Goal: Information Seeking & Learning: Compare options

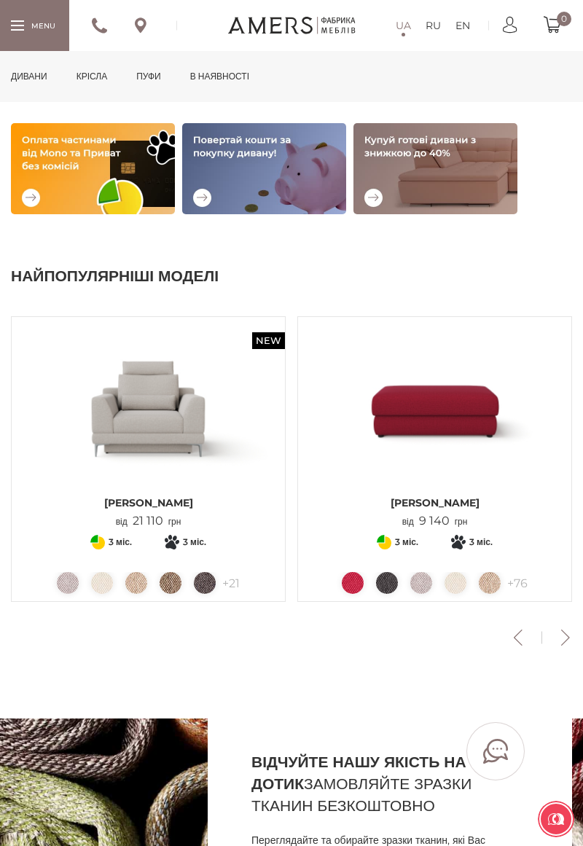
scroll to position [267, 0]
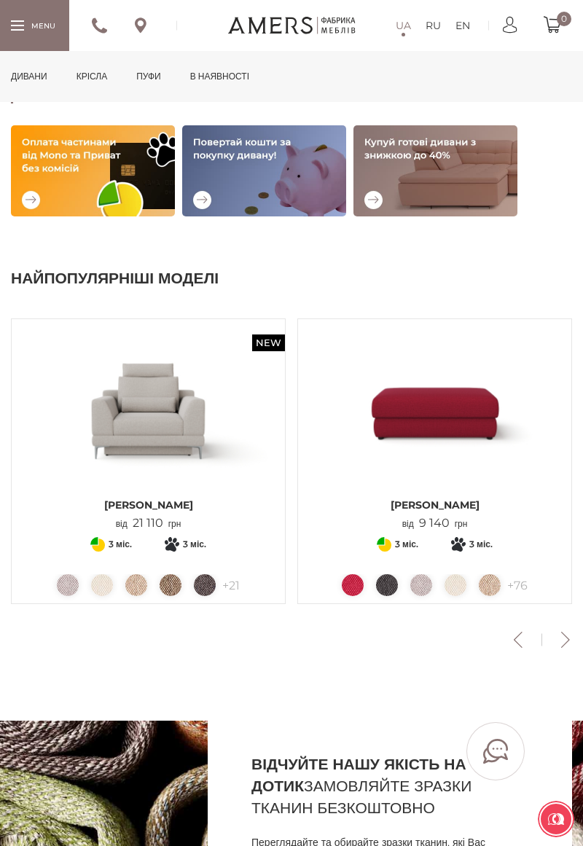
click at [568, 639] on button "Next" at bounding box center [564, 640] width 25 height 16
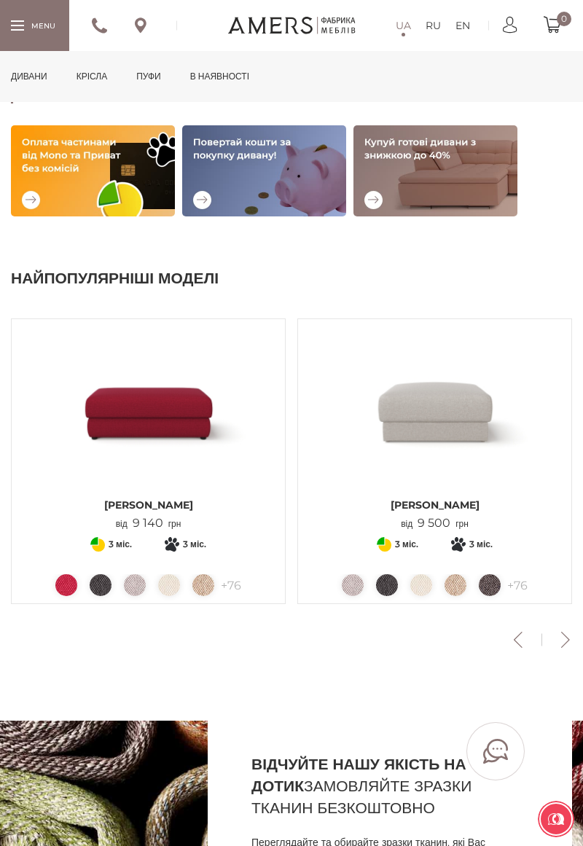
click at [574, 642] on button "Next" at bounding box center [564, 640] width 25 height 16
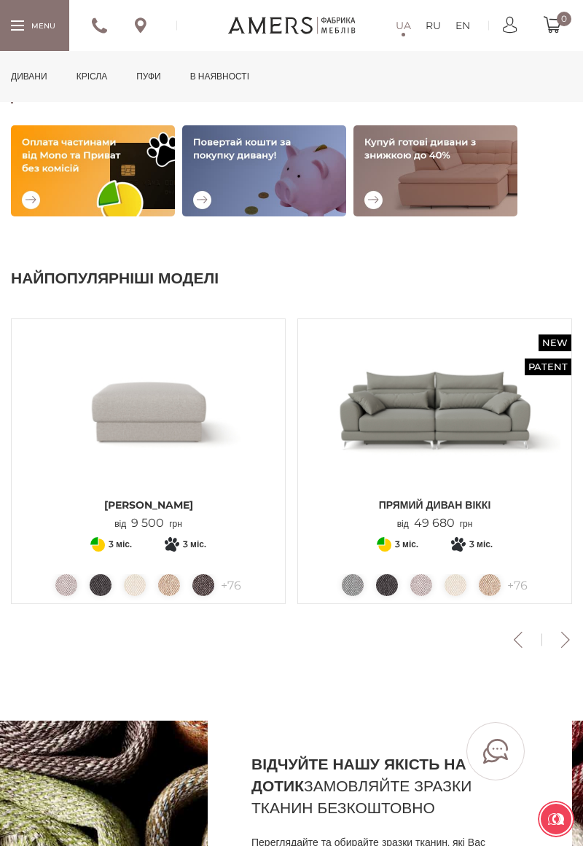
click at [565, 645] on button "Next" at bounding box center [564, 640] width 25 height 16
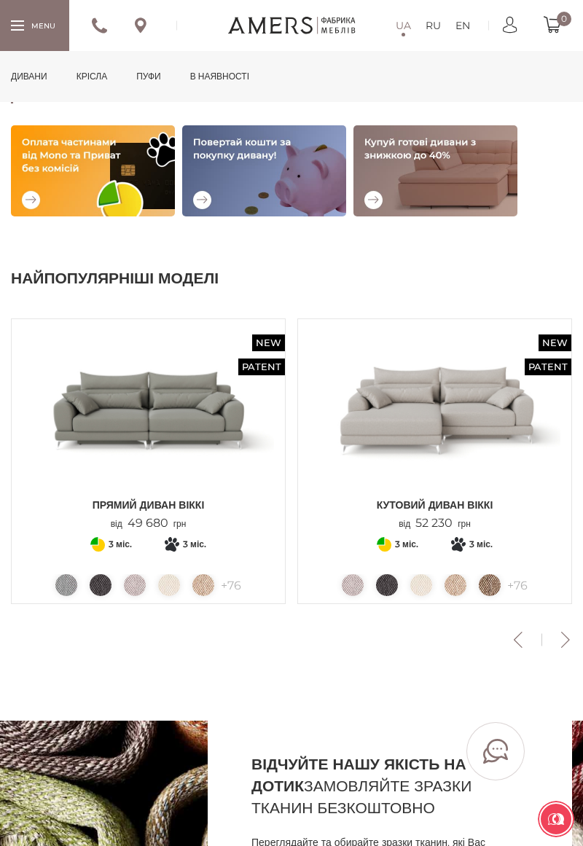
click at [559, 645] on button "Next" at bounding box center [564, 640] width 25 height 16
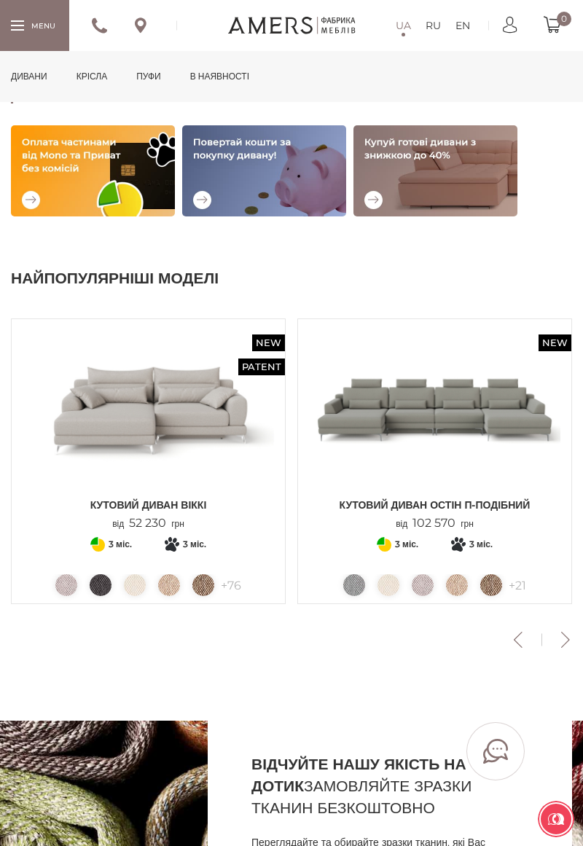
click at [569, 645] on button "Next" at bounding box center [564, 640] width 25 height 16
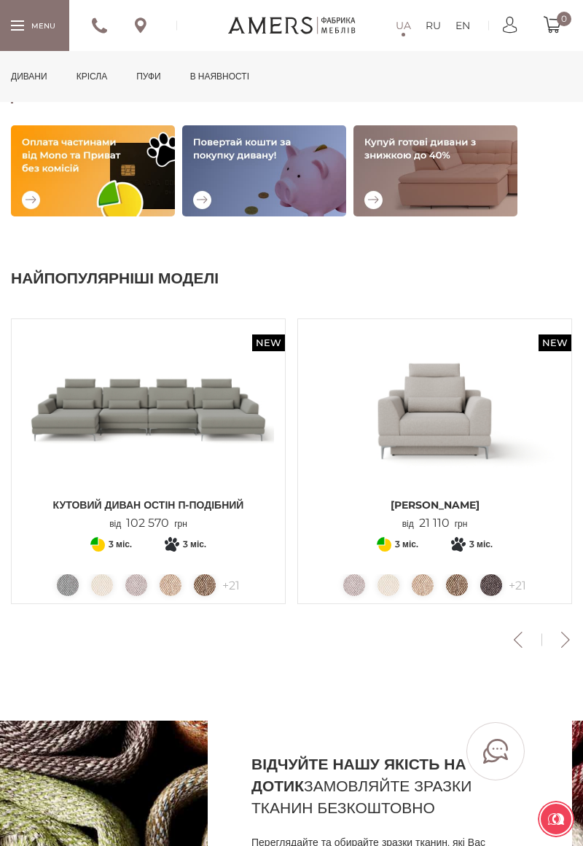
click at [568, 645] on button "Next" at bounding box center [564, 640] width 25 height 16
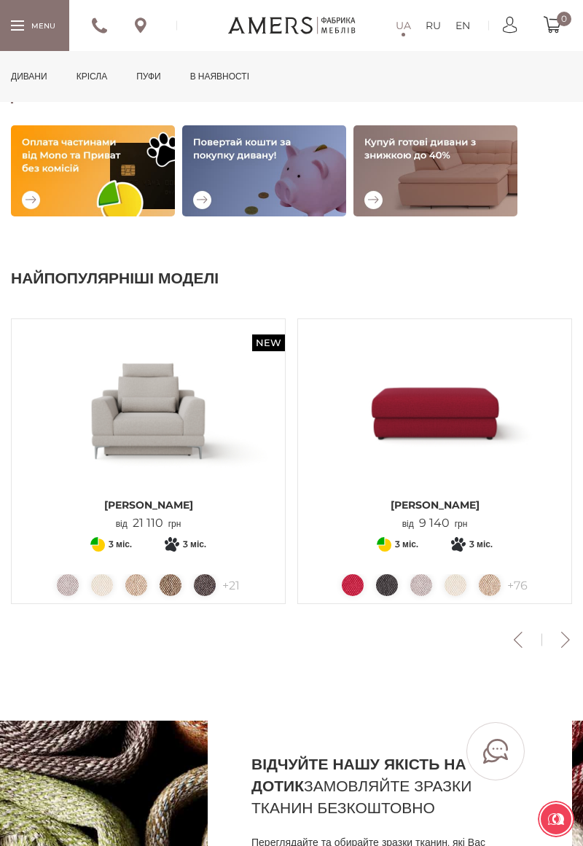
click at [574, 637] on button "Next" at bounding box center [564, 640] width 25 height 16
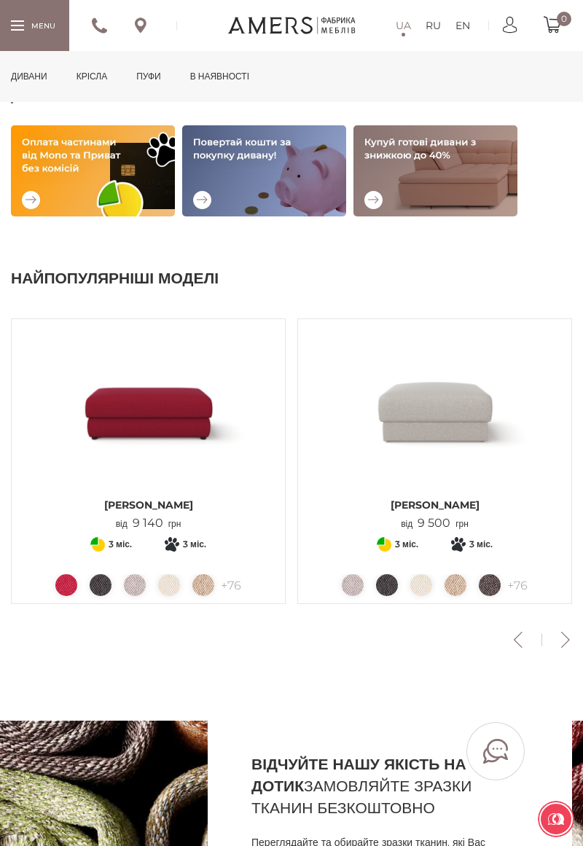
click at [565, 645] on button "Next" at bounding box center [564, 640] width 25 height 16
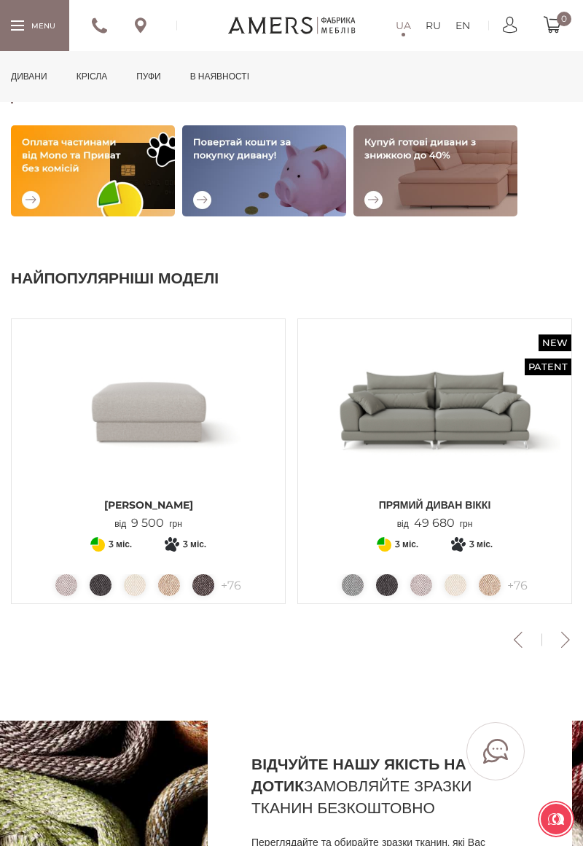
click at [565, 645] on button "Next" at bounding box center [564, 640] width 25 height 16
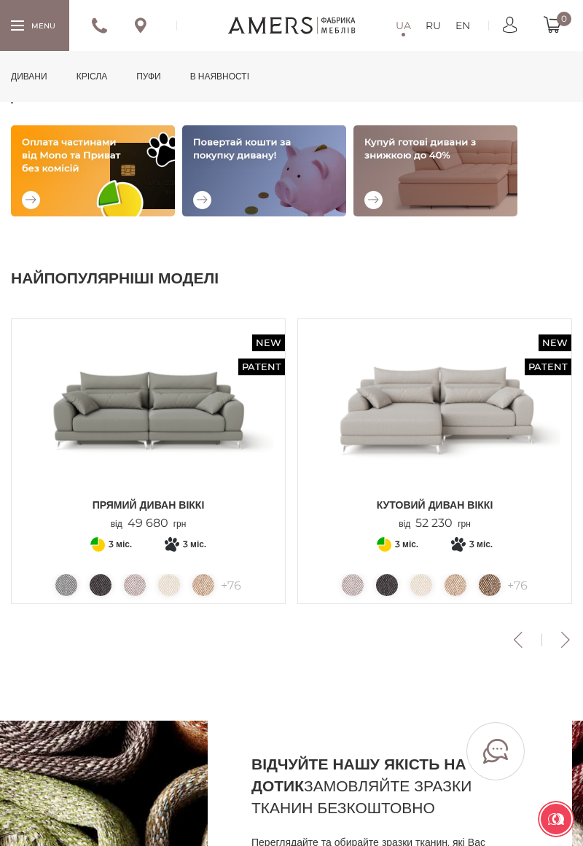
click at [565, 645] on button "Next" at bounding box center [564, 640] width 25 height 16
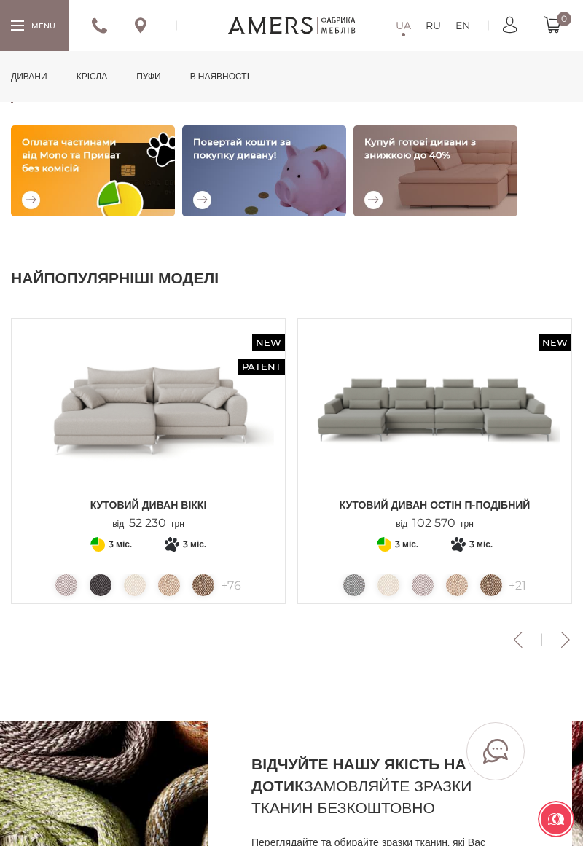
click at [565, 644] on button "Next" at bounding box center [564, 640] width 25 height 16
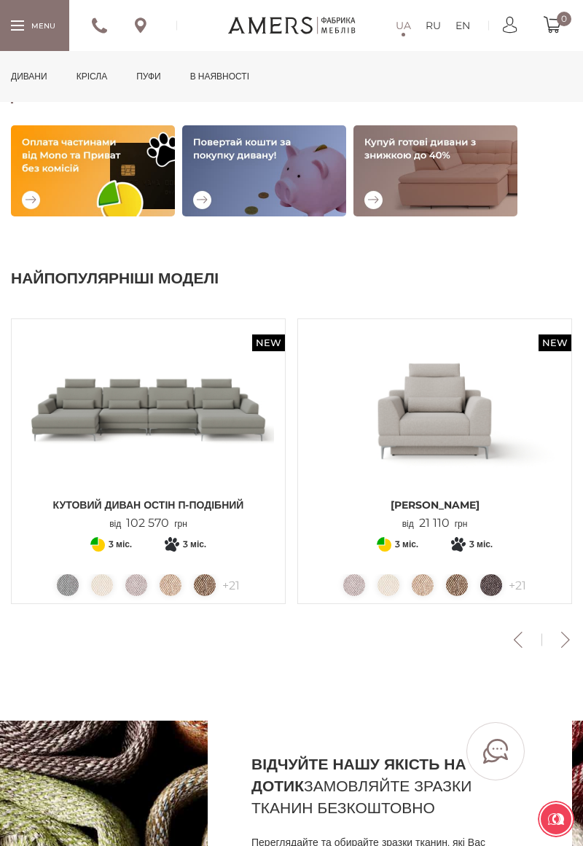
click at [565, 644] on button "Next" at bounding box center [564, 640] width 25 height 16
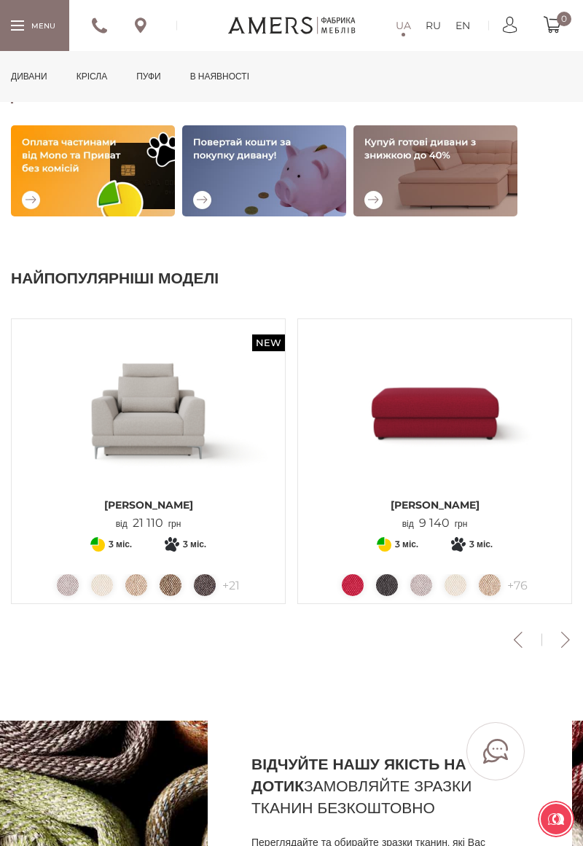
click at [568, 656] on section "Найпопулярніші моделі Previous New Крісло ОСТІН від 21 110 грн + 21" at bounding box center [291, 468] width 583 height 504
click at [568, 645] on button "Next" at bounding box center [564, 640] width 25 height 16
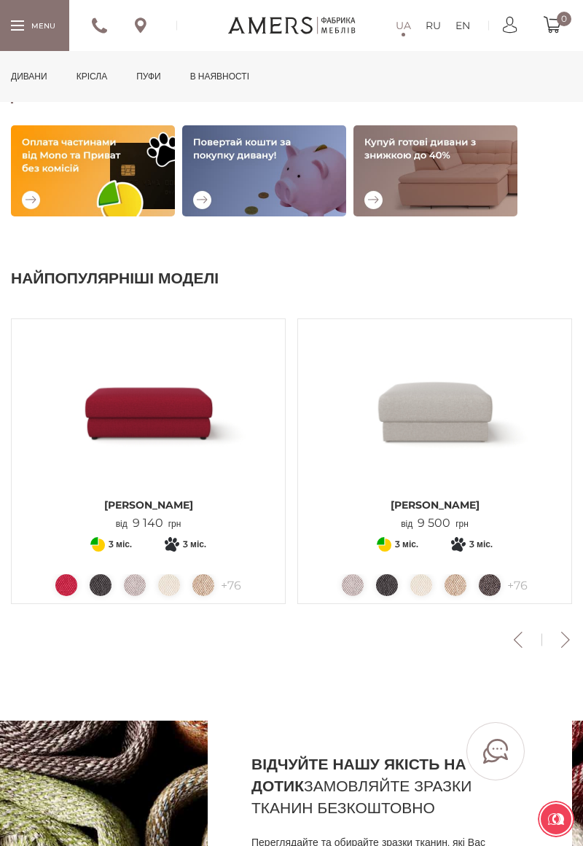
click at [567, 645] on button "Next" at bounding box center [564, 640] width 25 height 16
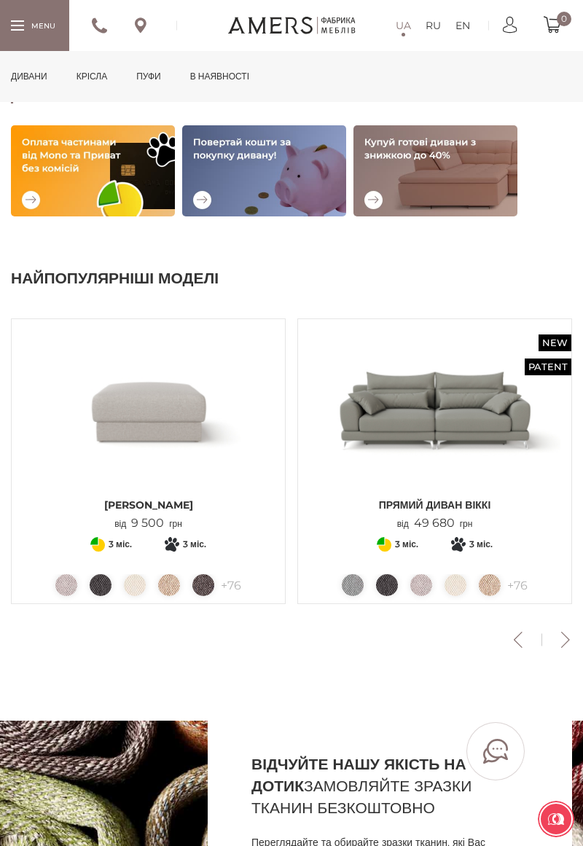
click at [567, 645] on button "Next" at bounding box center [564, 640] width 25 height 16
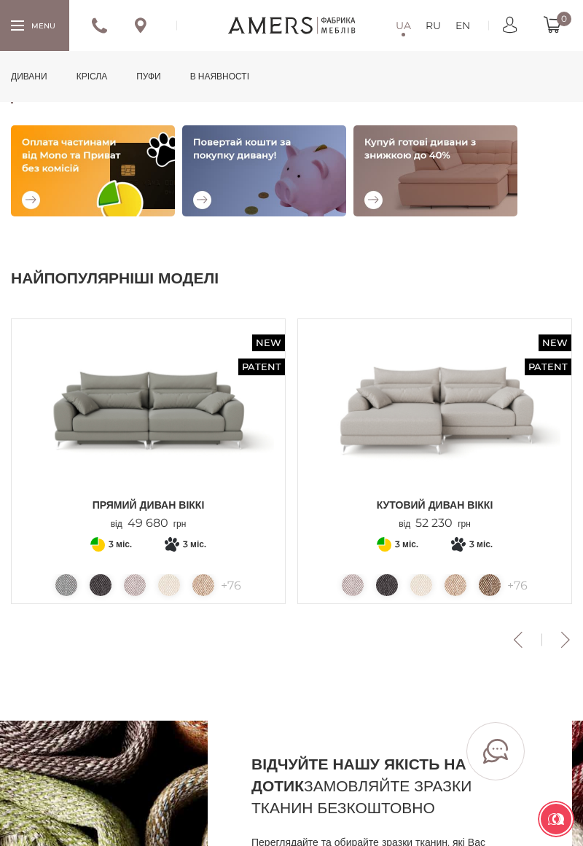
click at [567, 645] on button "Next" at bounding box center [564, 640] width 25 height 16
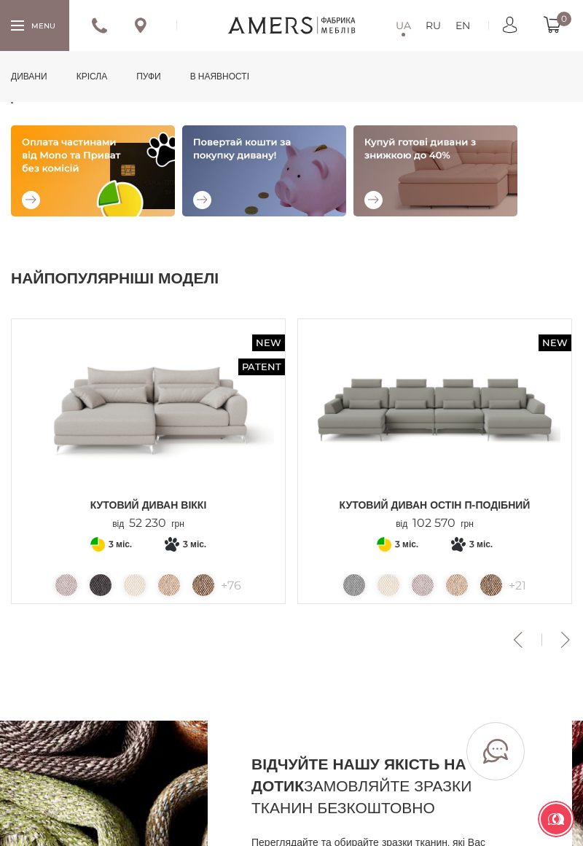
click at [570, 642] on button "Next" at bounding box center [564, 640] width 25 height 16
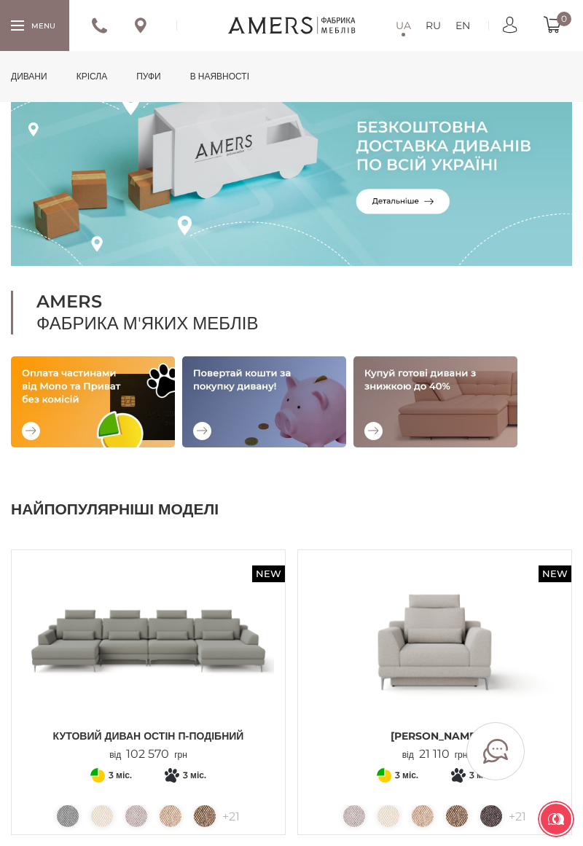
scroll to position [0, 0]
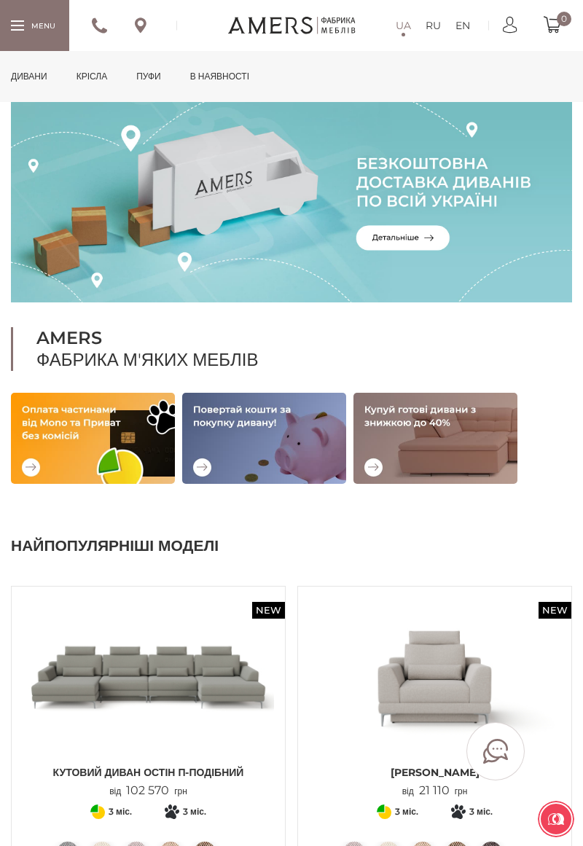
click at [52, 31] on div at bounding box center [34, 25] width 69 height 50
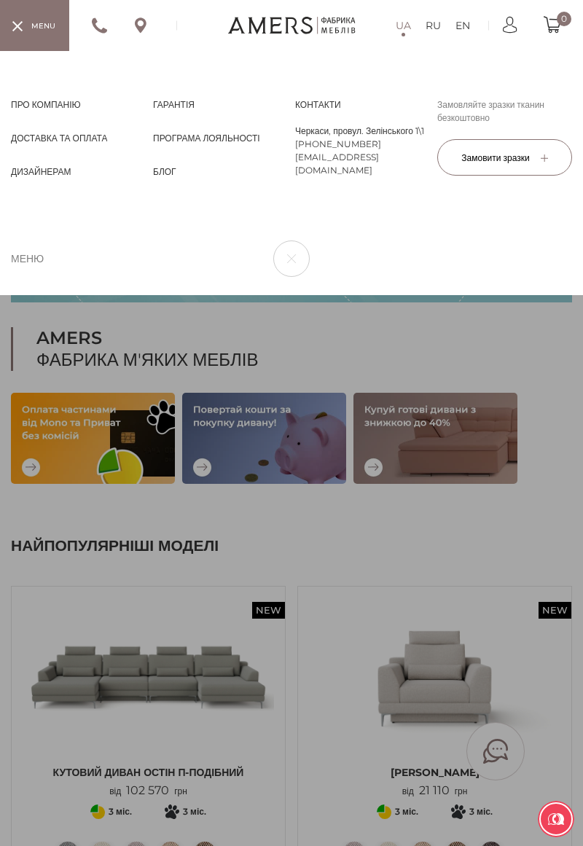
click at [31, 274] on div "UA RU EN Про компанію Про компанію Доставка та Оплата Доставка та Оплата Дизайн…" at bounding box center [291, 173] width 583 height 244
click at [47, 23] on div at bounding box center [34, 25] width 69 height 50
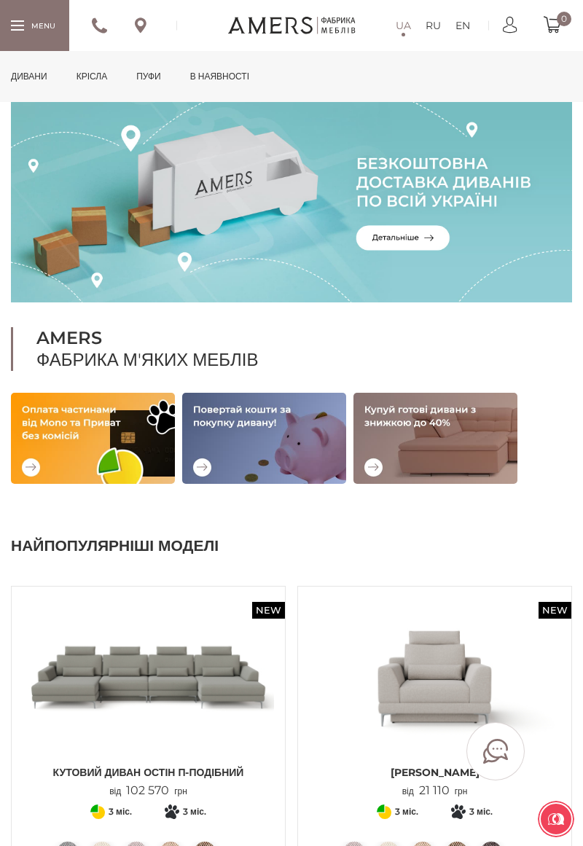
click at [34, 28] on div at bounding box center [34, 25] width 69 height 50
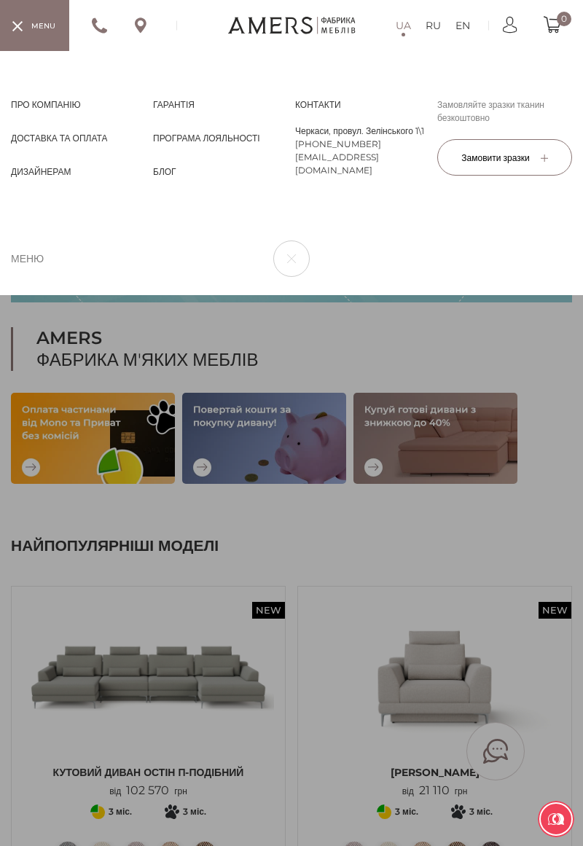
click at [22, 25] on div at bounding box center [17, 25] width 13 height 10
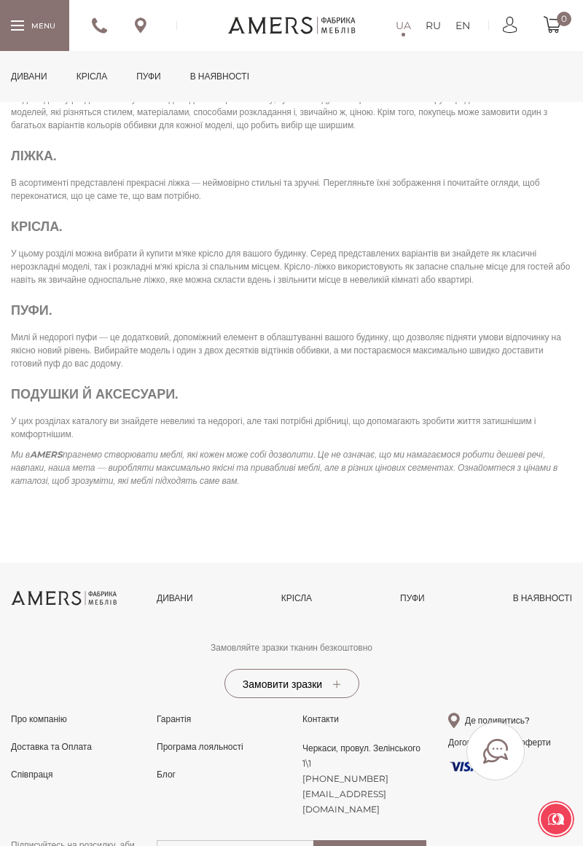
scroll to position [2892, 0]
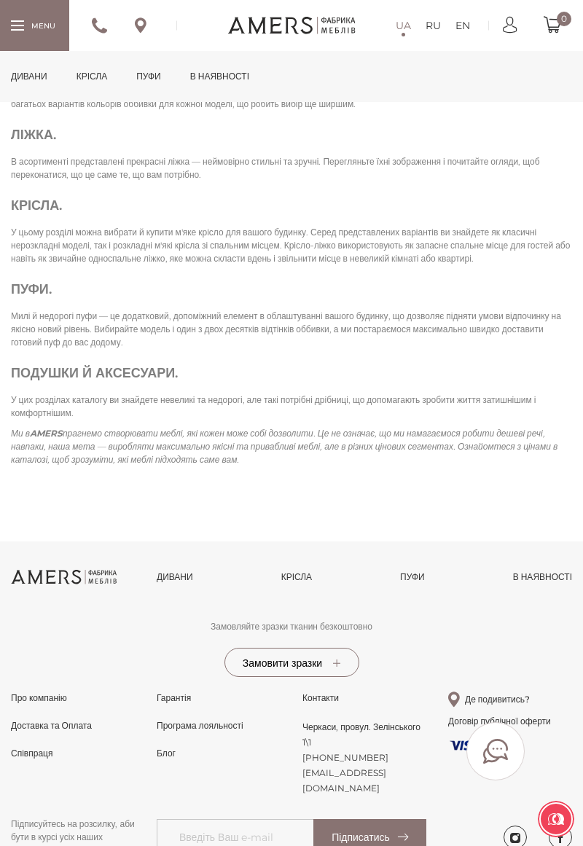
click at [177, 583] on link "Дивани" at bounding box center [175, 576] width 36 height 13
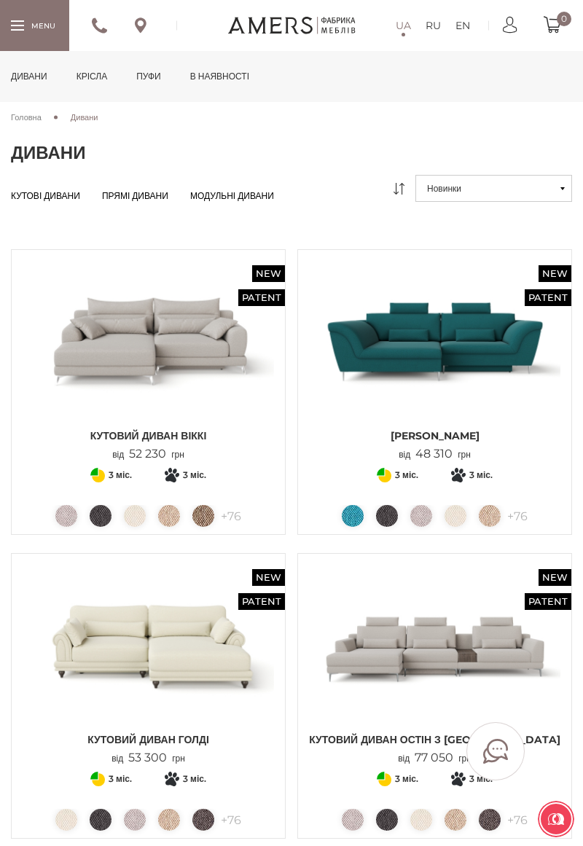
click at [41, 77] on link "Дивани" at bounding box center [29, 76] width 58 height 51
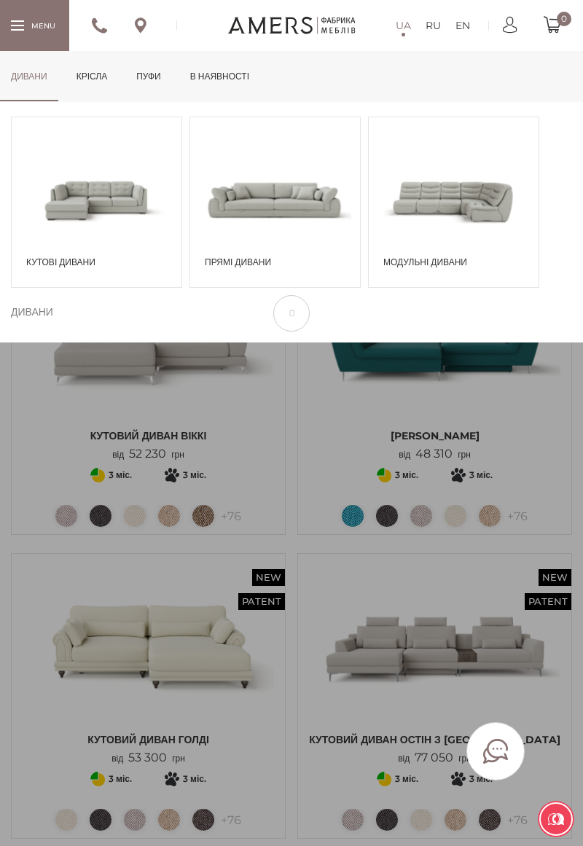
click at [487, 216] on span at bounding box center [454, 199] width 170 height 99
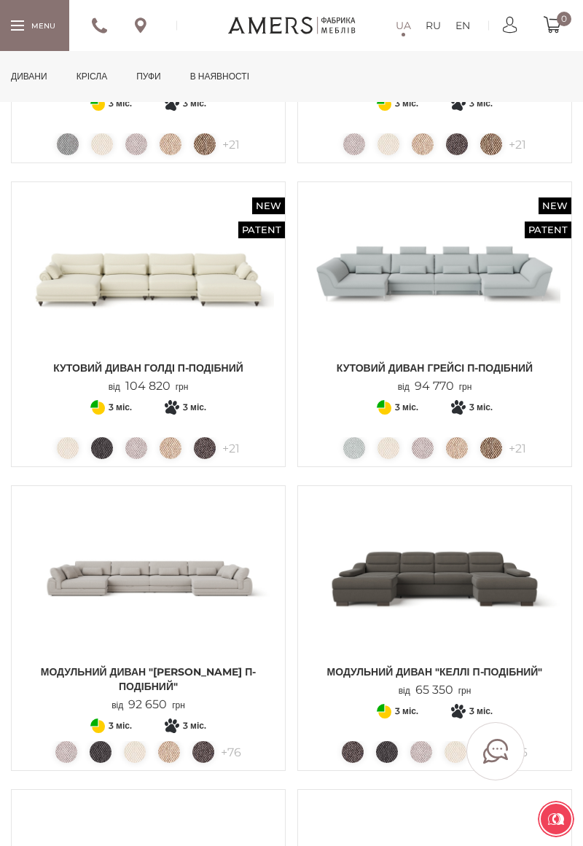
scroll to position [372, 0]
click at [103, 581] on img at bounding box center [148, 577] width 251 height 160
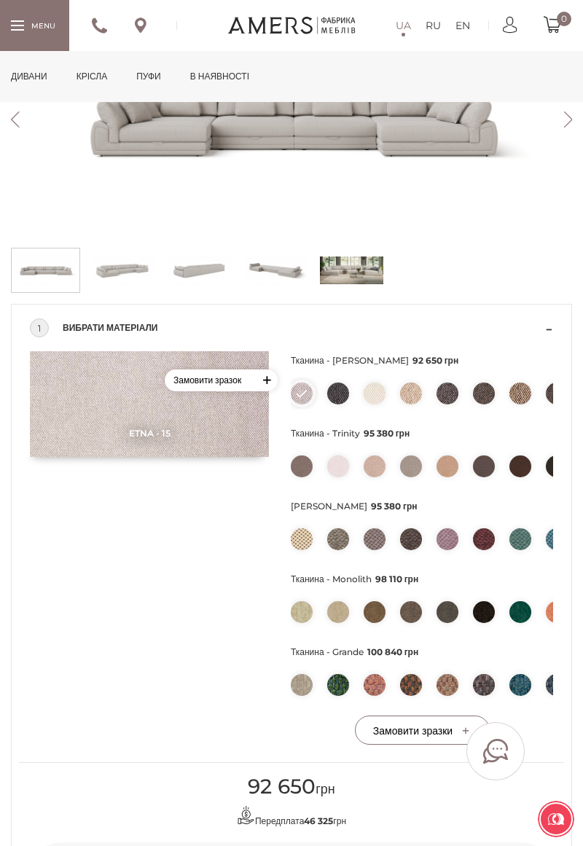
scroll to position [350, 0]
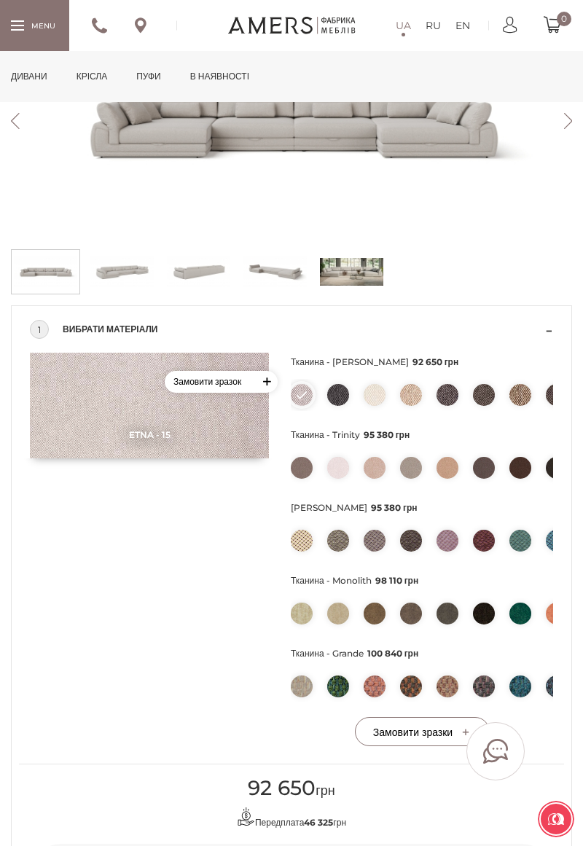
click at [418, 536] on img at bounding box center [411, 541] width 22 height 22
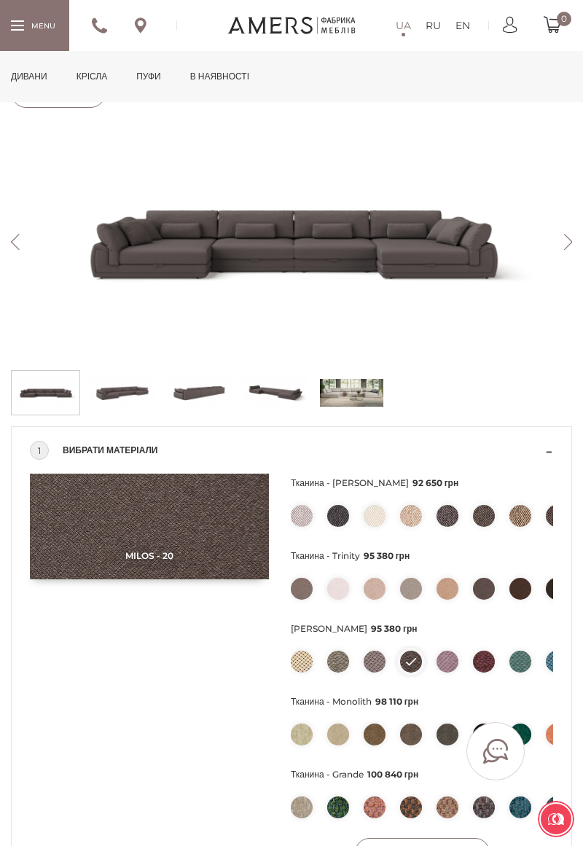
scroll to position [227, 0]
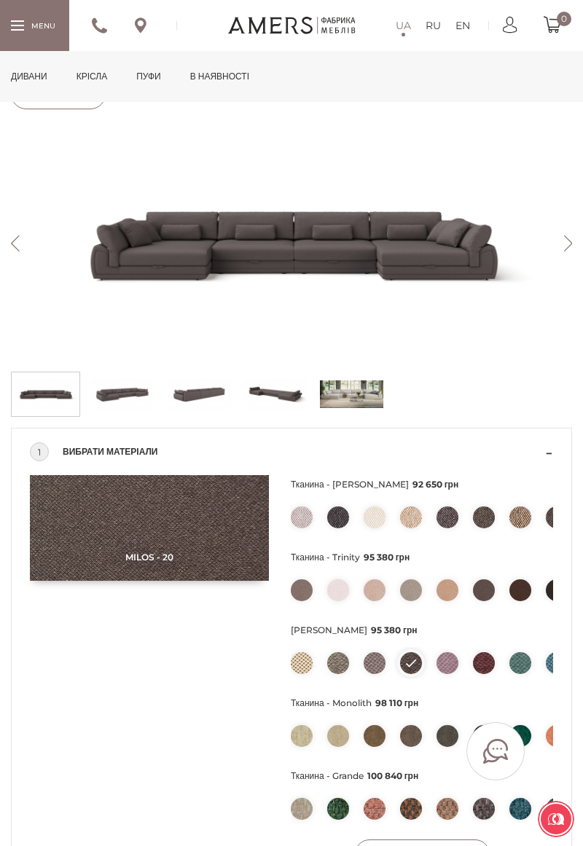
click at [449, 589] on img at bounding box center [447, 590] width 22 height 22
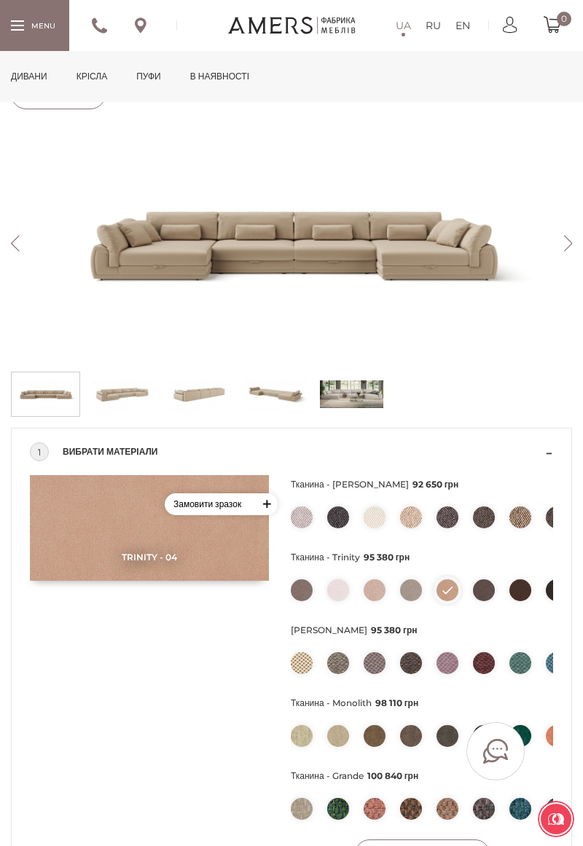
click at [340, 743] on img at bounding box center [338, 736] width 22 height 22
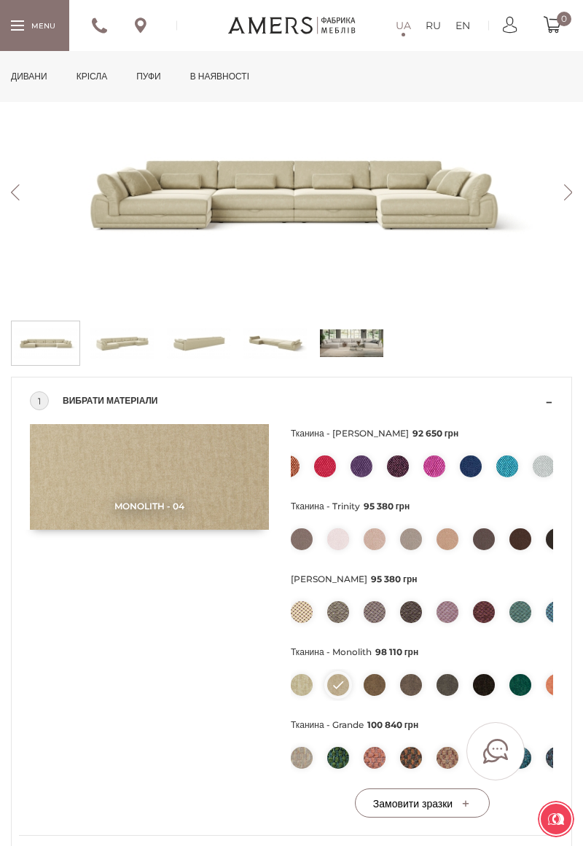
scroll to position [306, 0]
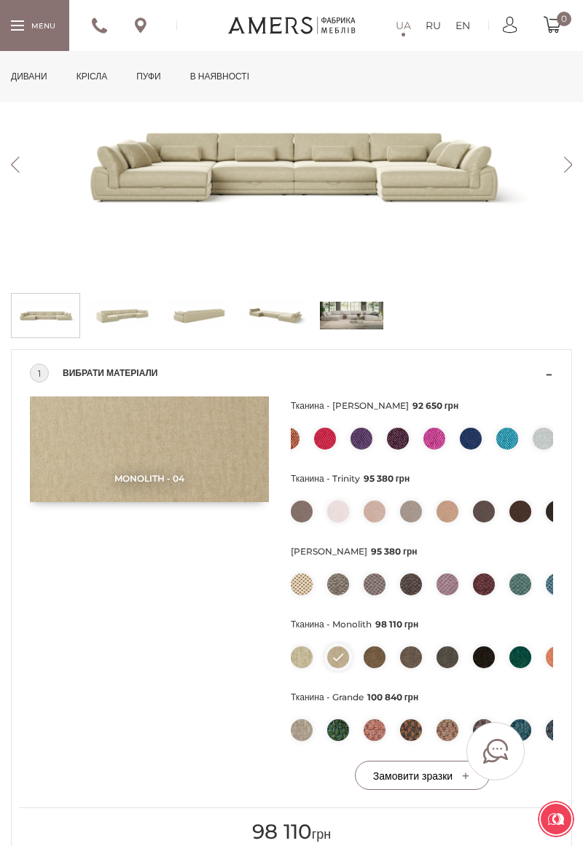
click at [301, 739] on img at bounding box center [302, 730] width 22 height 22
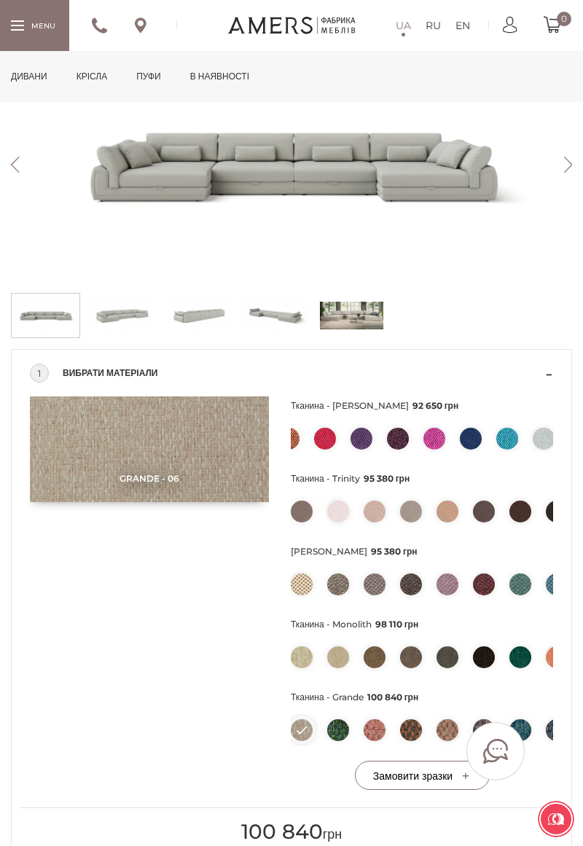
click at [301, 661] on img at bounding box center [302, 657] width 22 height 22
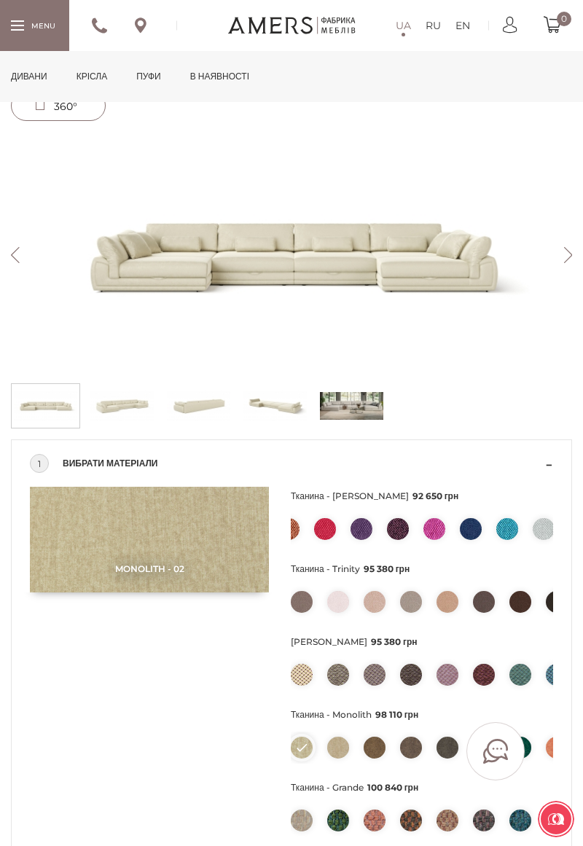
scroll to position [0, 0]
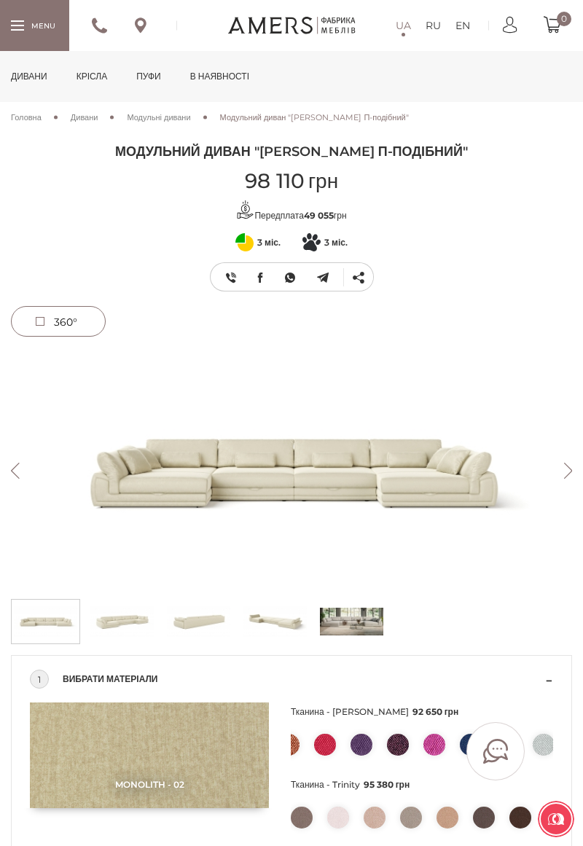
click at [15, 468] on button "Previous" at bounding box center [14, 471] width 25 height 16
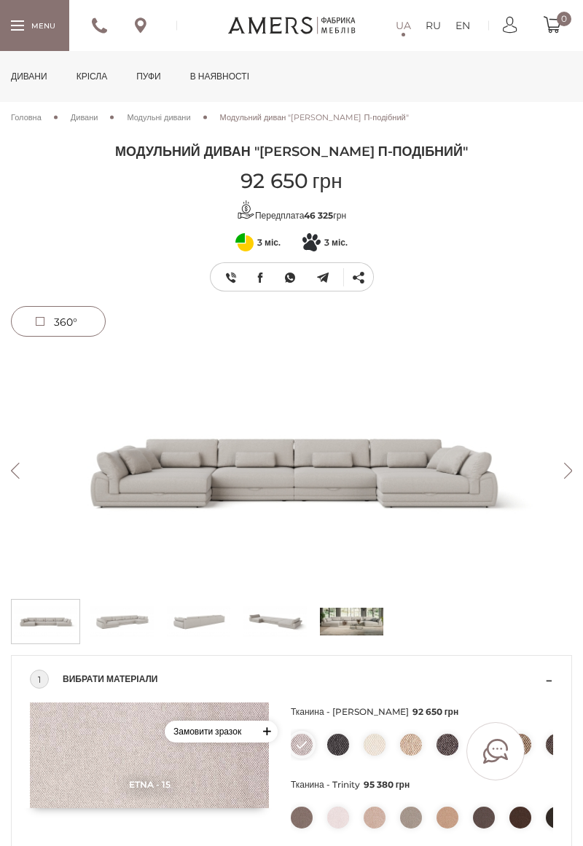
click at [162, 122] on link "Модульні дивани" at bounding box center [158, 117] width 63 height 13
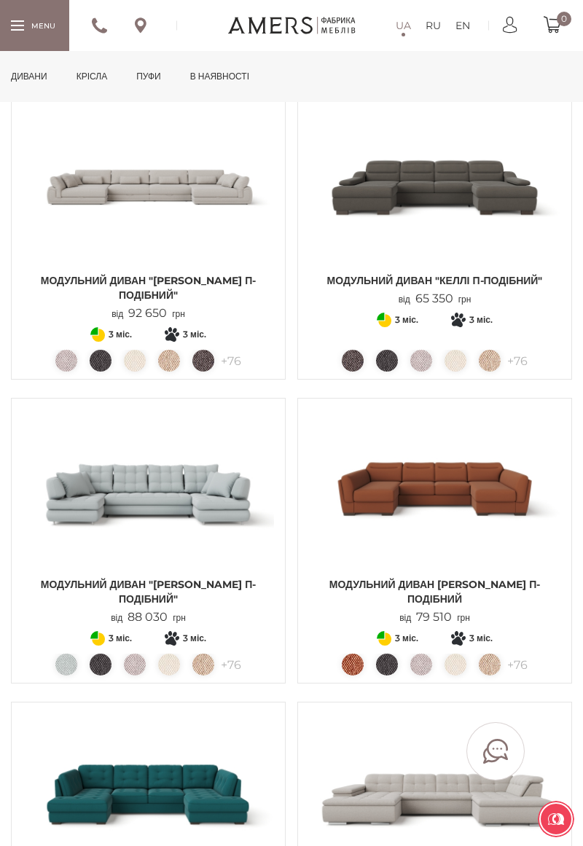
scroll to position [763, 0]
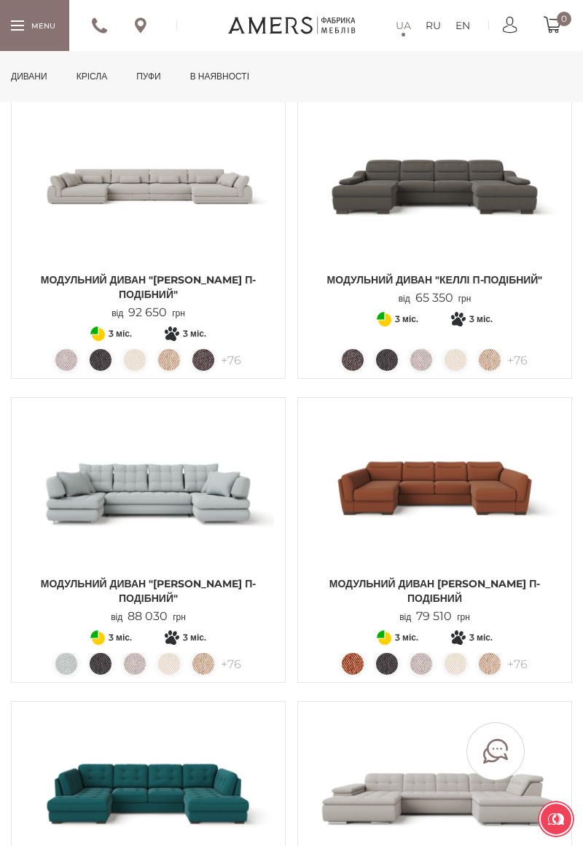
click at [449, 798] on img at bounding box center [434, 792] width 251 height 160
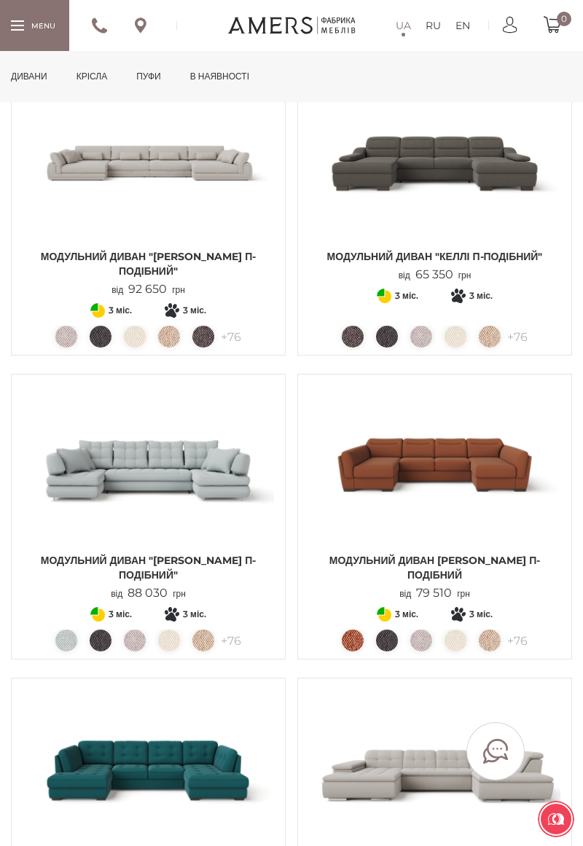
scroll to position [807, 0]
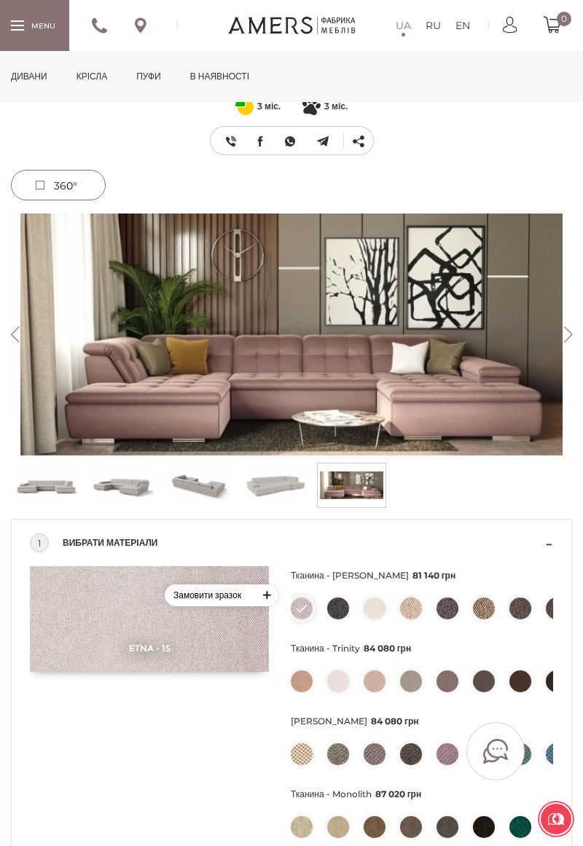
scroll to position [156, 0]
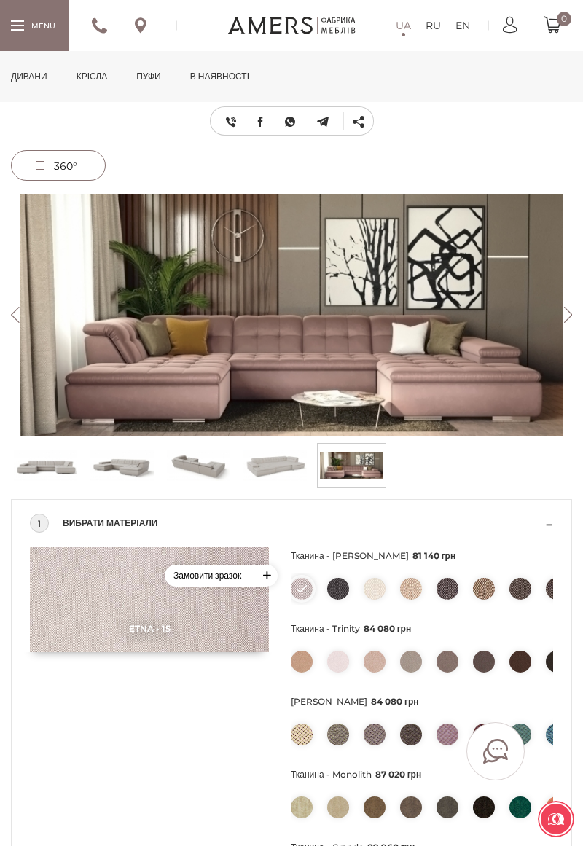
click at [344, 742] on img at bounding box center [338, 734] width 22 height 22
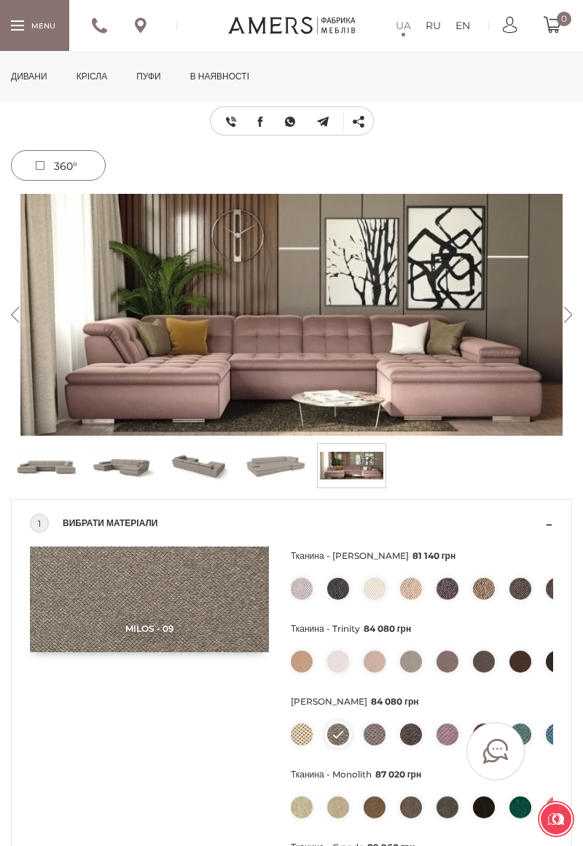
click at [270, 473] on img at bounding box center [274, 465] width 63 height 36
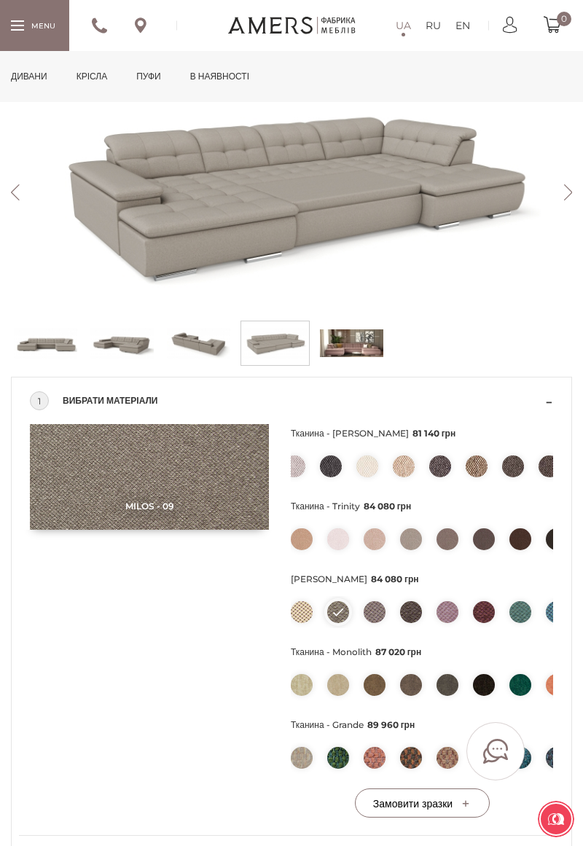
scroll to position [0, 0]
click at [479, 473] on img at bounding box center [484, 466] width 22 height 22
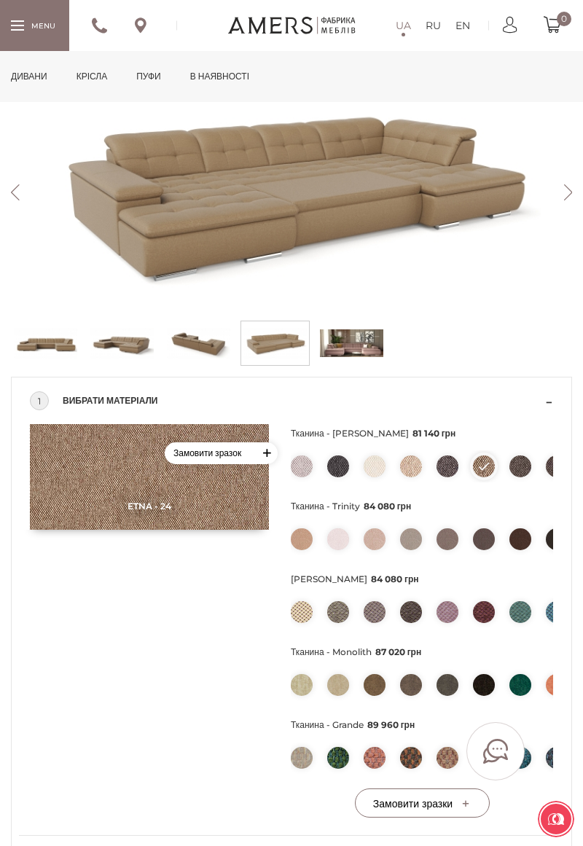
click at [414, 476] on li at bounding box center [411, 466] width 22 height 22
click at [414, 476] on img at bounding box center [411, 466] width 22 height 22
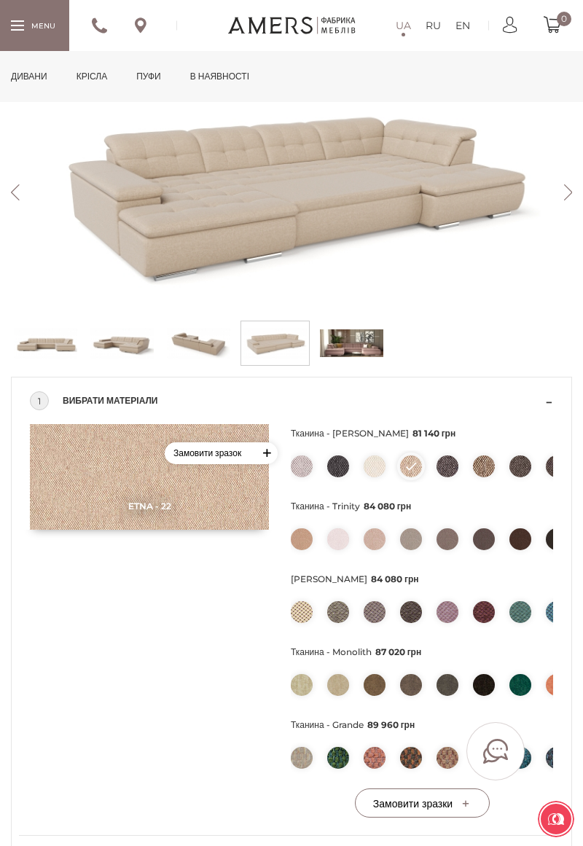
click at [412, 543] on img at bounding box center [411, 539] width 22 height 22
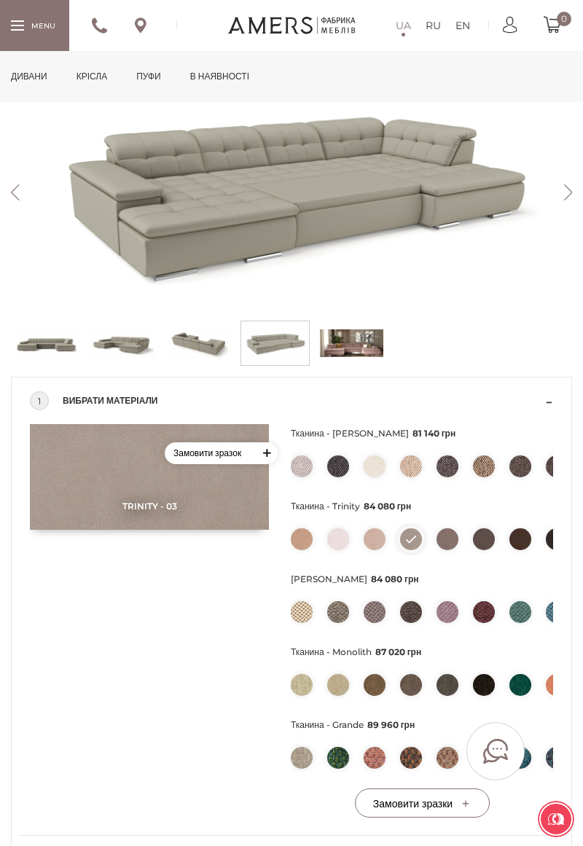
click at [450, 546] on img at bounding box center [447, 539] width 22 height 22
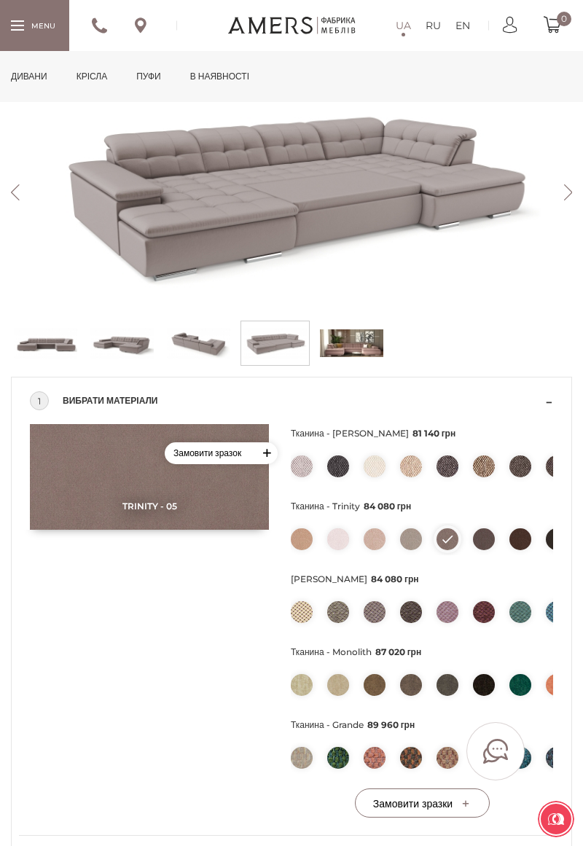
click at [414, 546] on img at bounding box center [411, 539] width 22 height 22
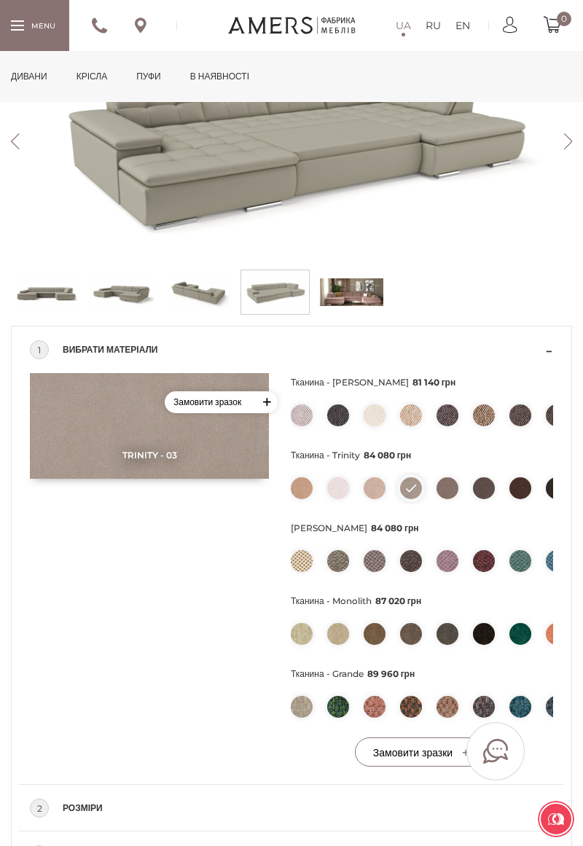
scroll to position [330, 0]
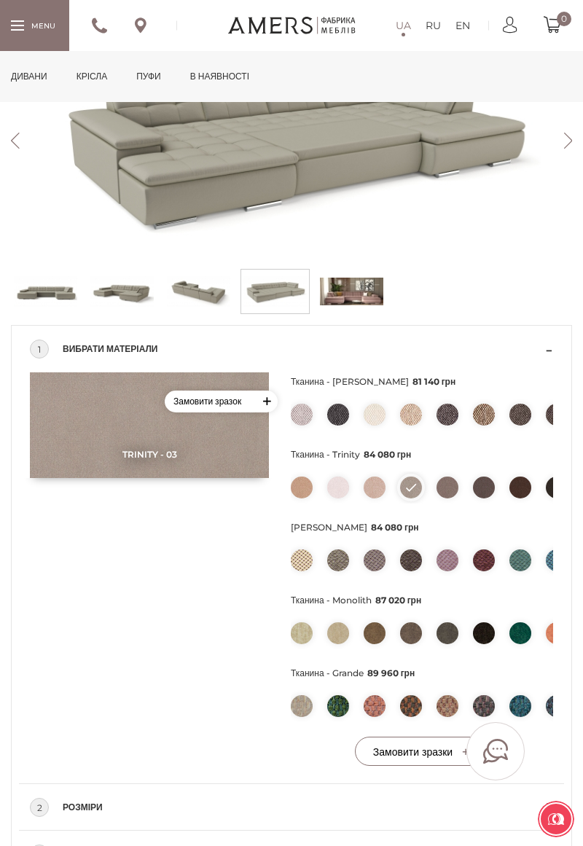
click at [411, 568] on img at bounding box center [411, 560] width 22 height 22
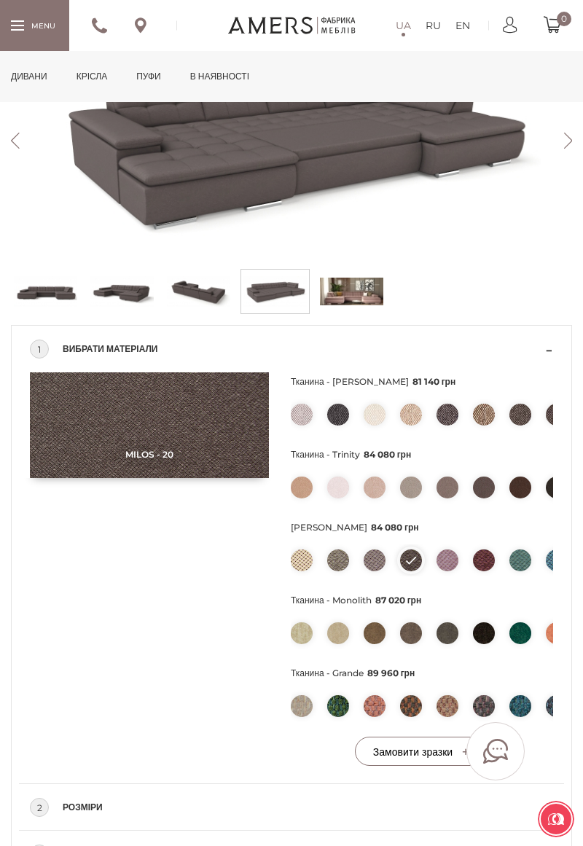
click at [374, 567] on img at bounding box center [374, 560] width 22 height 22
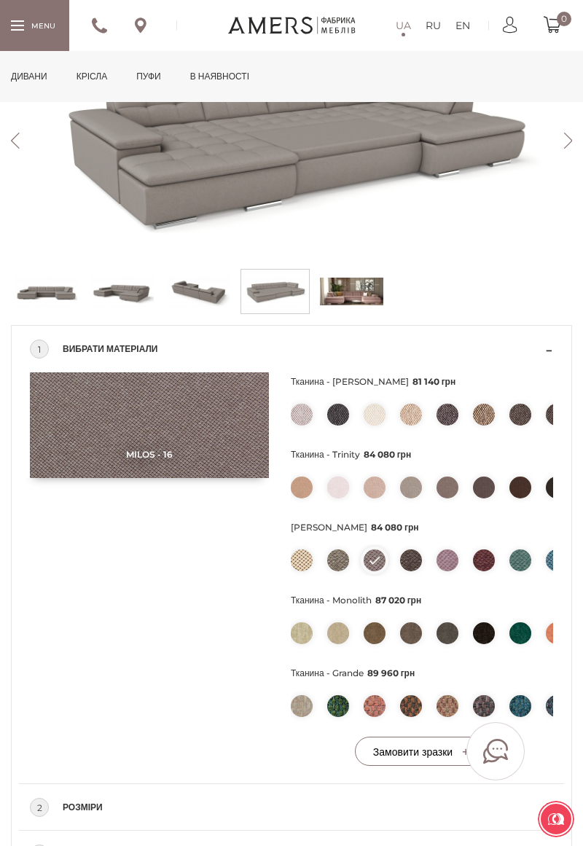
click at [344, 559] on img at bounding box center [338, 560] width 22 height 22
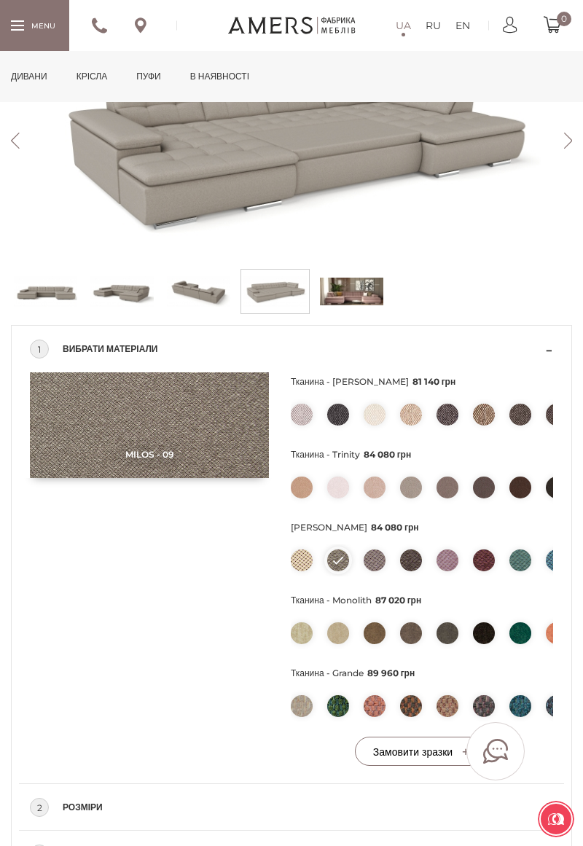
click at [444, 640] on img at bounding box center [447, 633] width 22 height 22
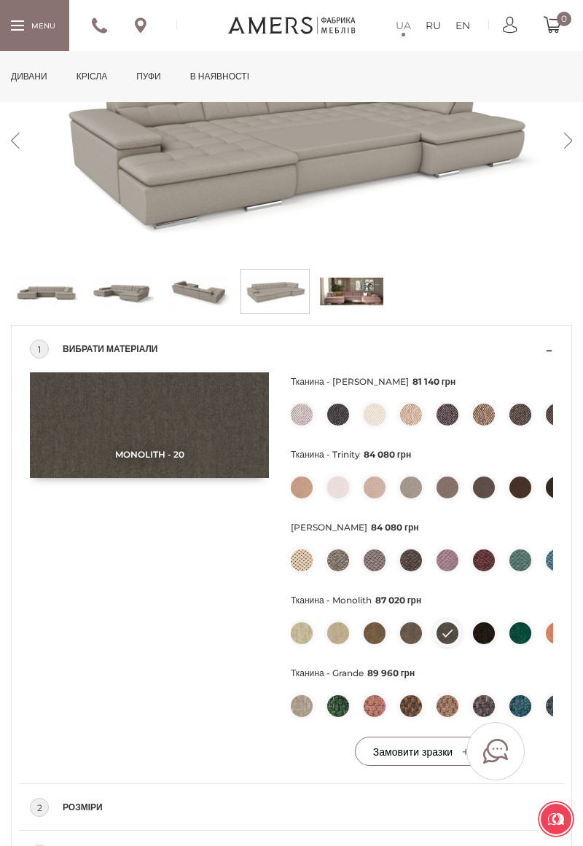
click at [412, 408] on img at bounding box center [411, 415] width 22 height 22
click at [347, 565] on li at bounding box center [338, 560] width 22 height 22
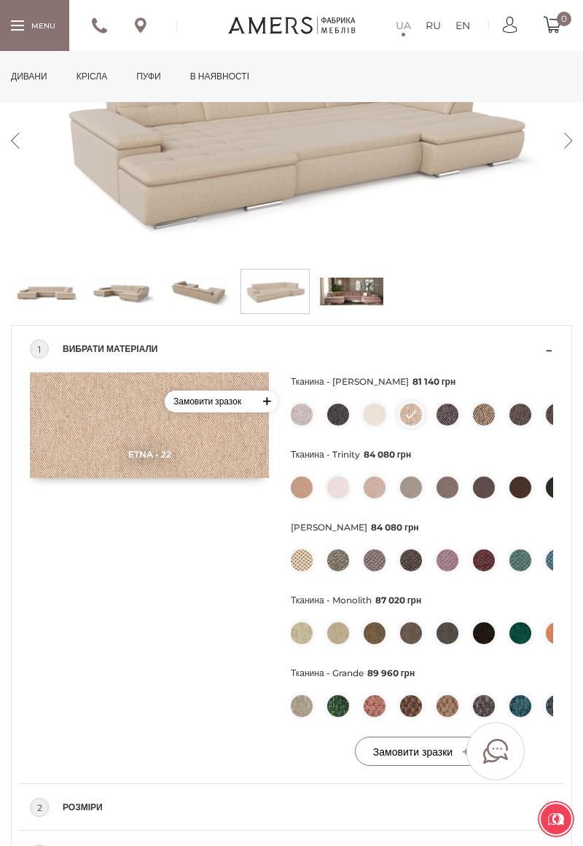
click at [341, 562] on img at bounding box center [338, 560] width 22 height 22
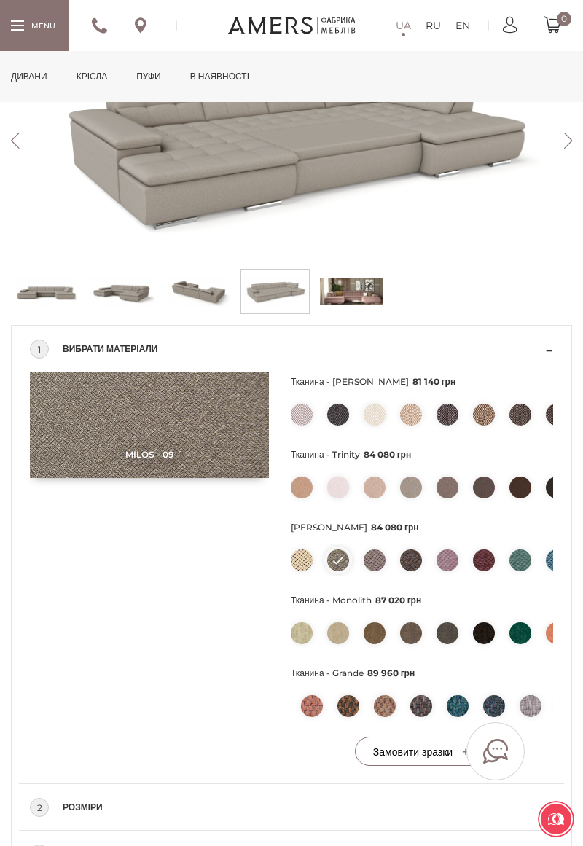
scroll to position [0, 90]
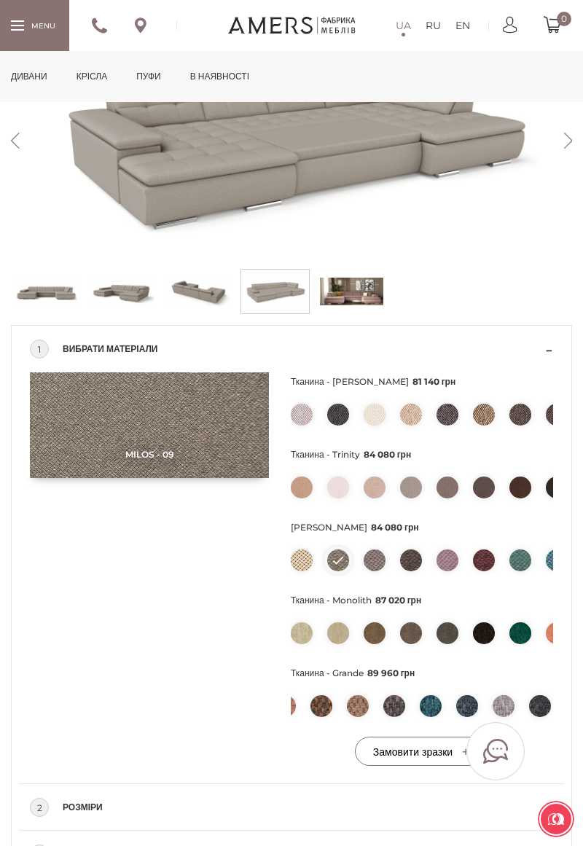
click at [504, 713] on img at bounding box center [503, 706] width 22 height 22
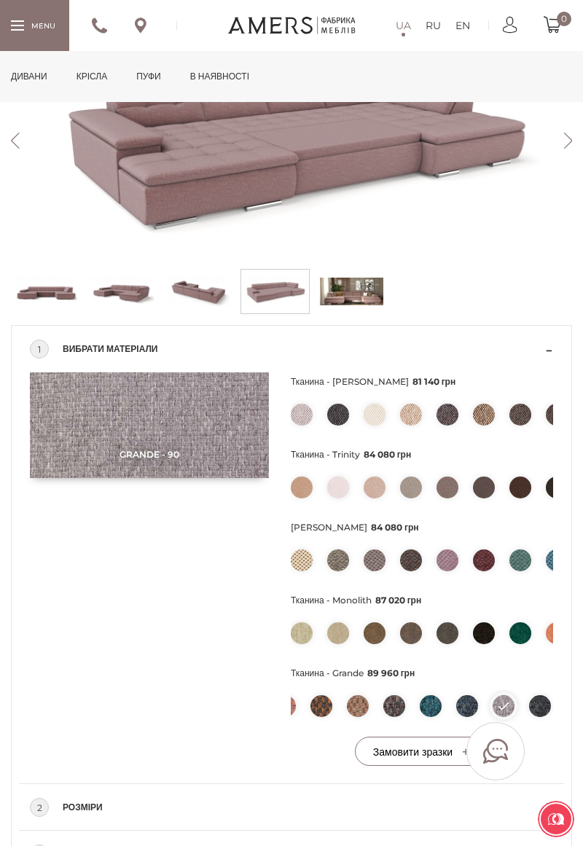
click at [342, 562] on img at bounding box center [338, 560] width 22 height 22
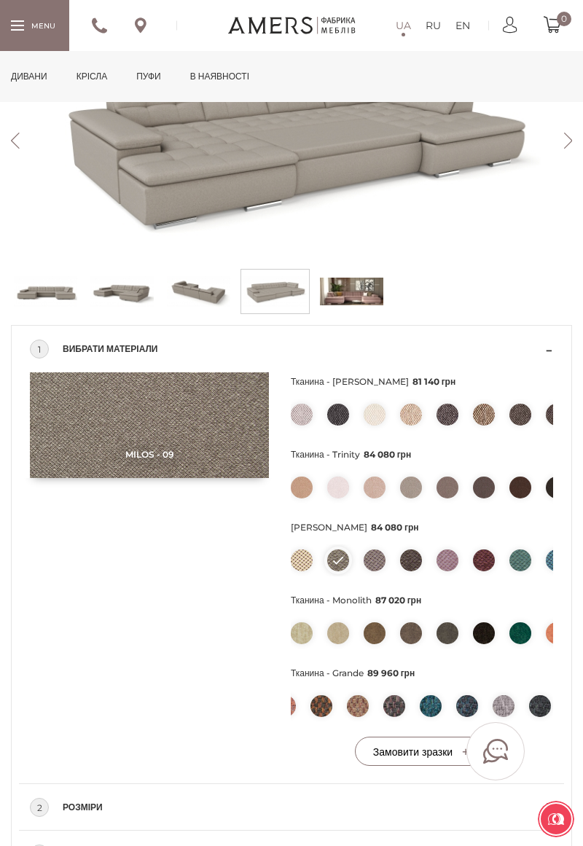
click at [384, 562] on img at bounding box center [374, 560] width 22 height 22
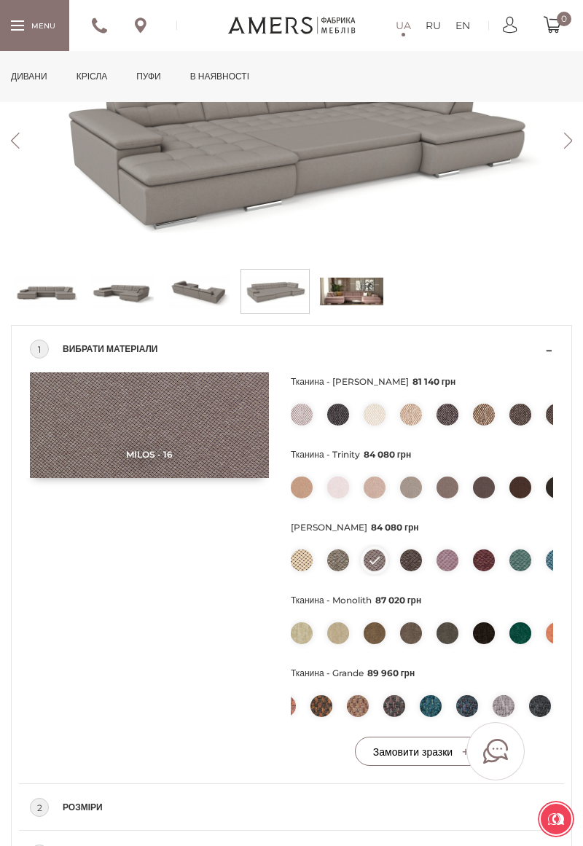
click at [347, 565] on li at bounding box center [338, 560] width 22 height 22
click at [347, 562] on img at bounding box center [338, 560] width 22 height 22
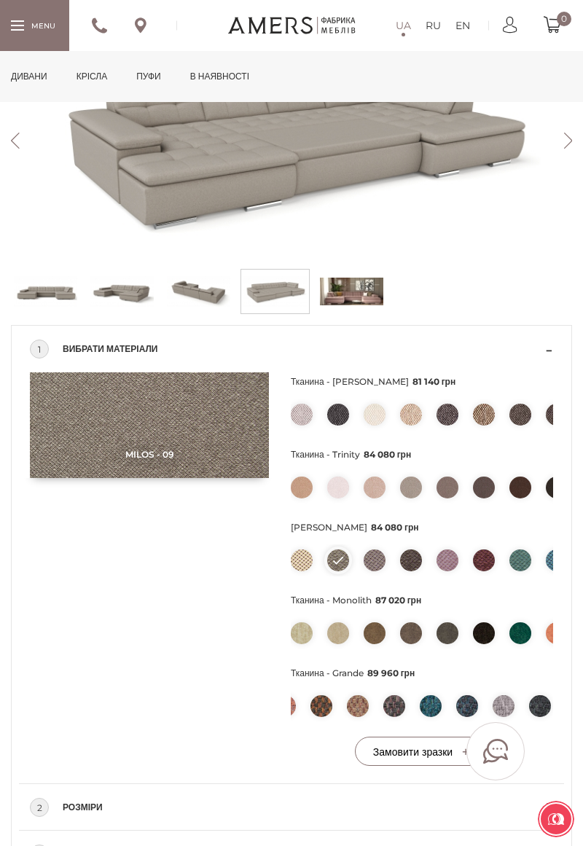
click at [538, 645] on ul at bounding box center [422, 633] width 262 height 32
click at [522, 639] on img at bounding box center [520, 633] width 22 height 22
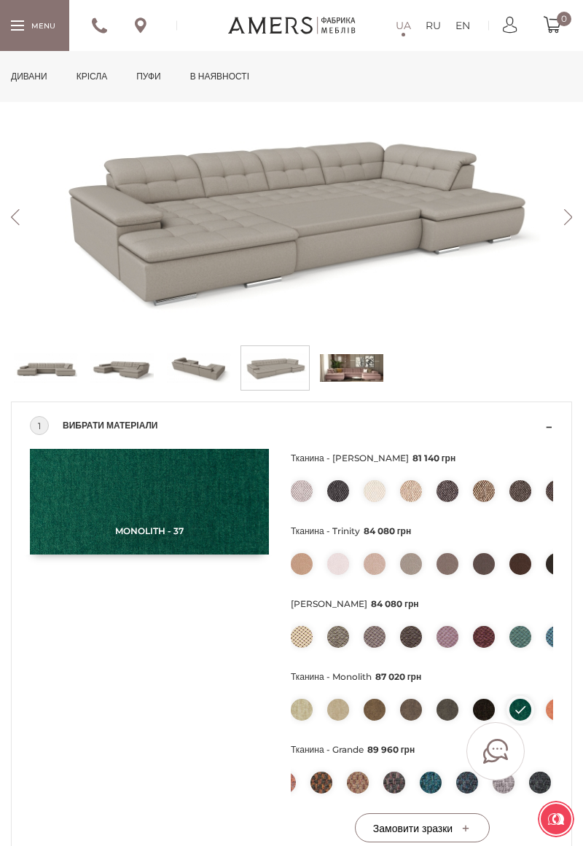
scroll to position [253, 0]
click at [345, 640] on img at bounding box center [338, 637] width 22 height 22
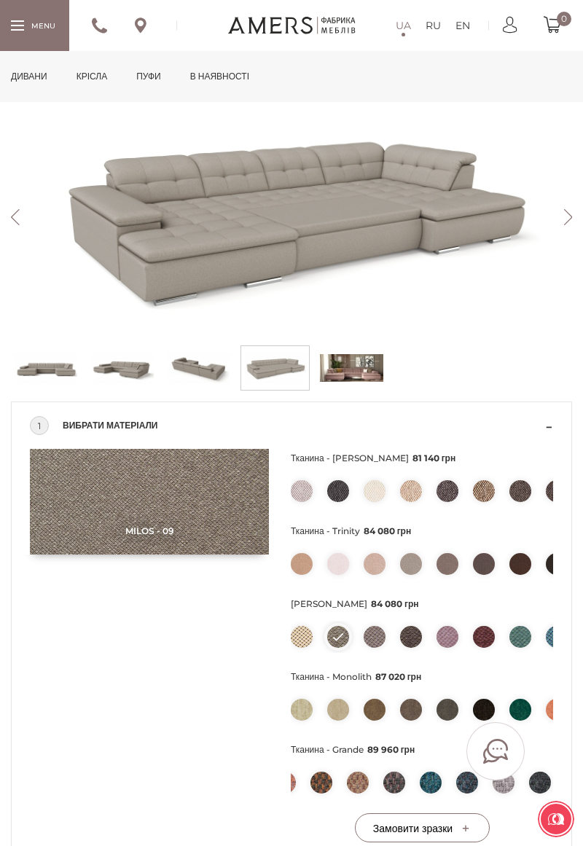
click at [377, 641] on img at bounding box center [374, 637] width 22 height 22
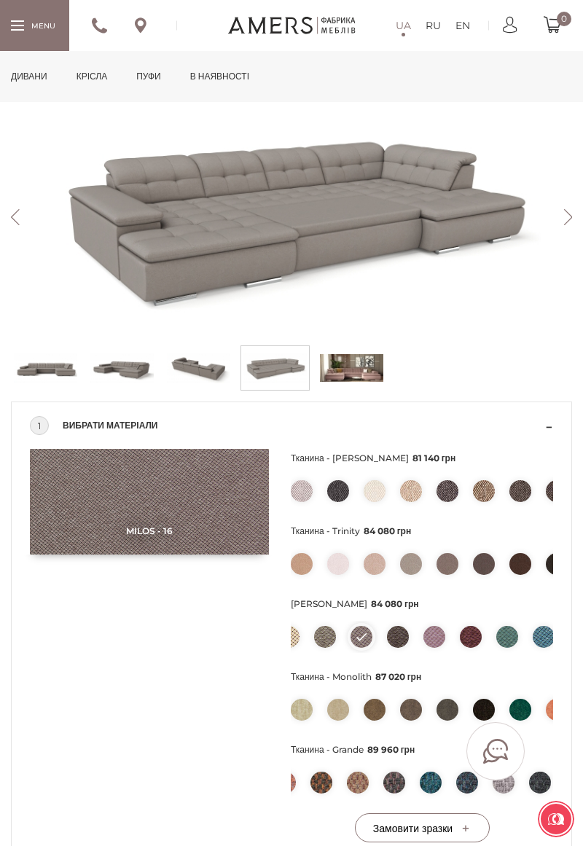
scroll to position [0, 0]
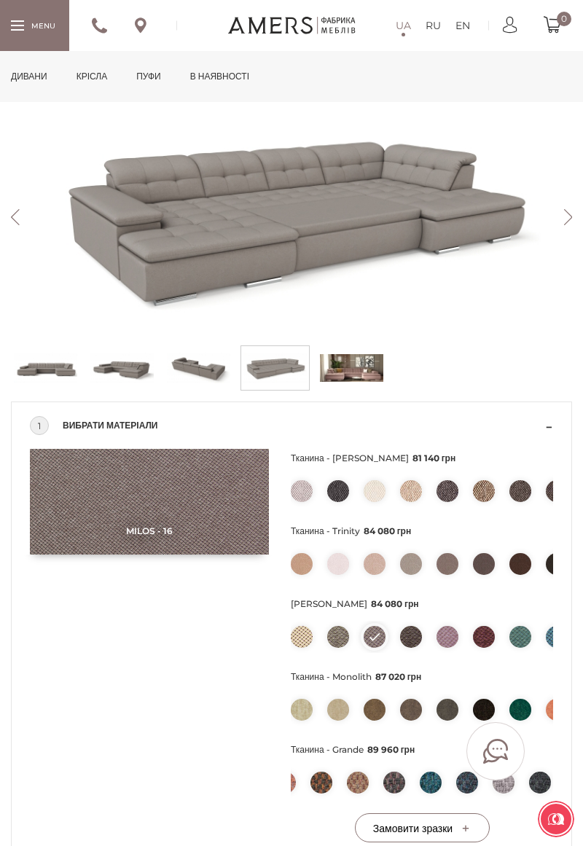
click at [369, 494] on img at bounding box center [374, 491] width 22 height 22
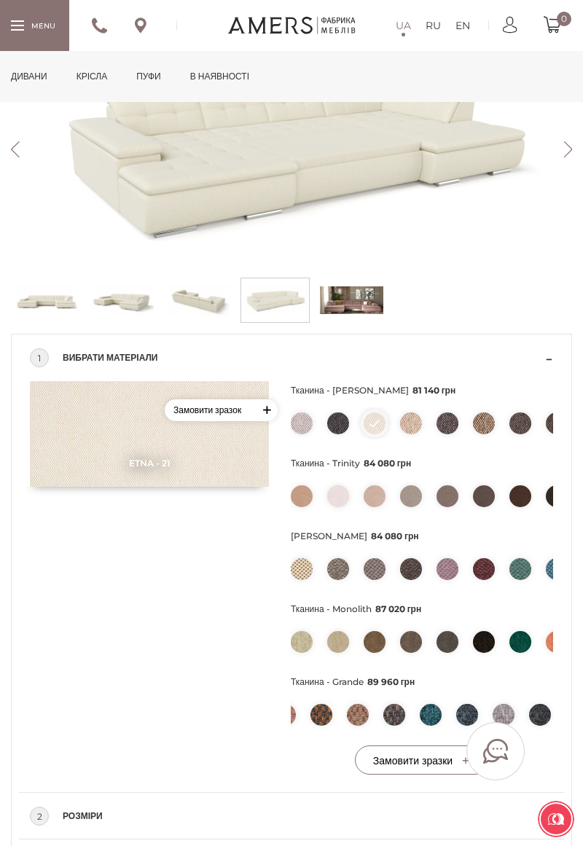
scroll to position [321, 0]
click at [338, 645] on img at bounding box center [338, 643] width 22 height 22
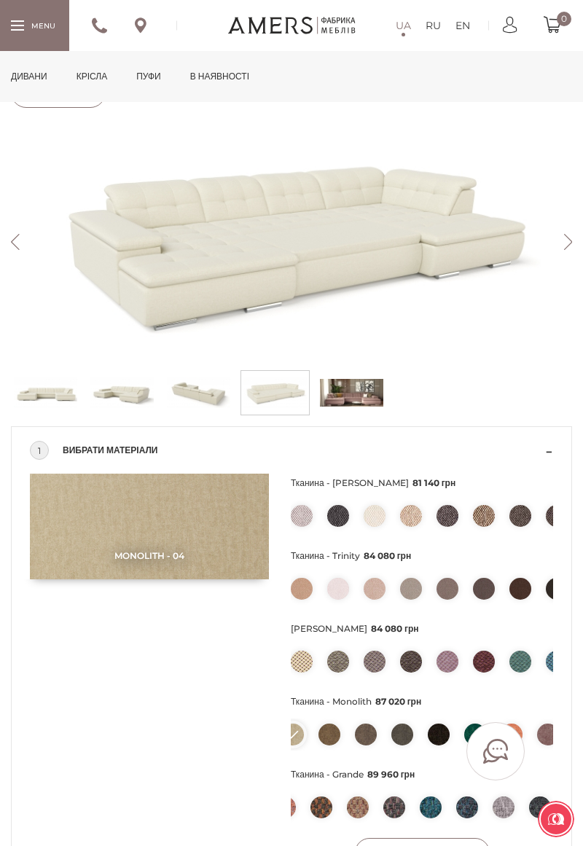
scroll to position [0, 42]
click at [339, 519] on img at bounding box center [338, 516] width 22 height 22
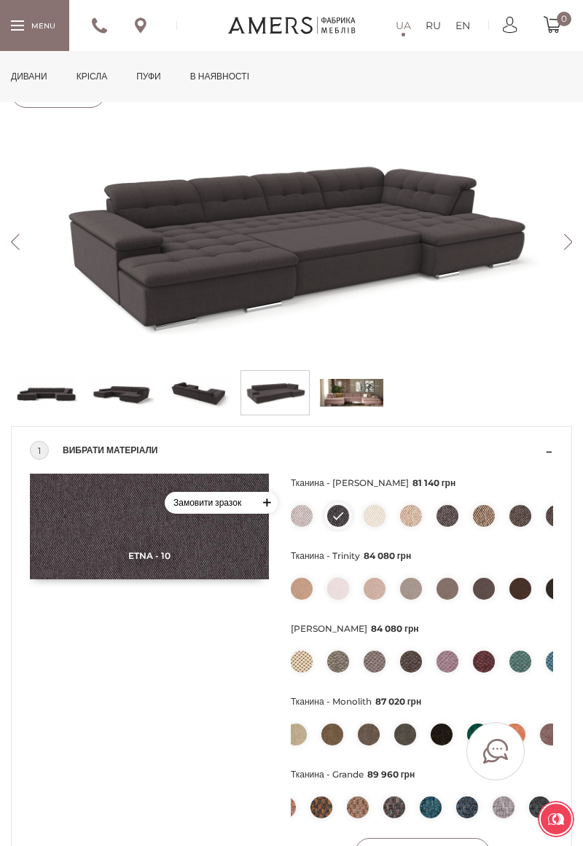
click at [514, 659] on img at bounding box center [520, 661] width 22 height 22
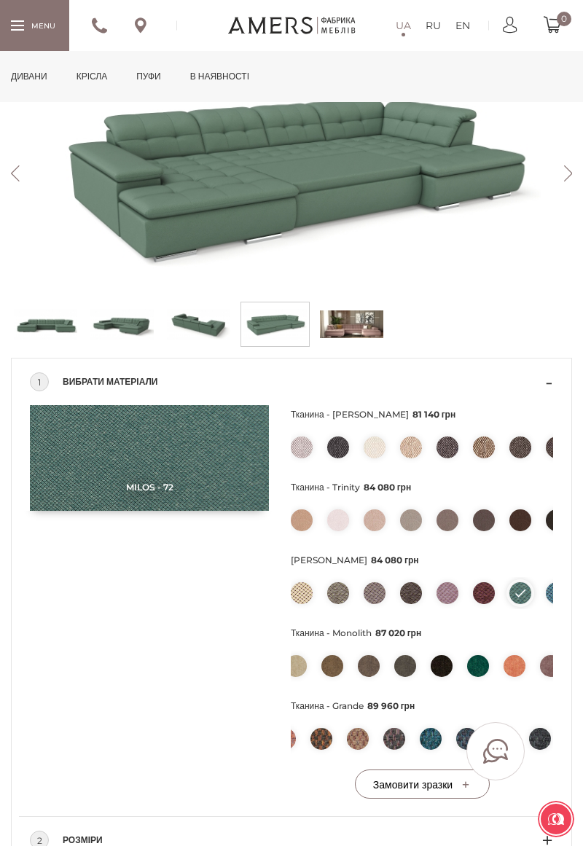
scroll to position [310, 0]
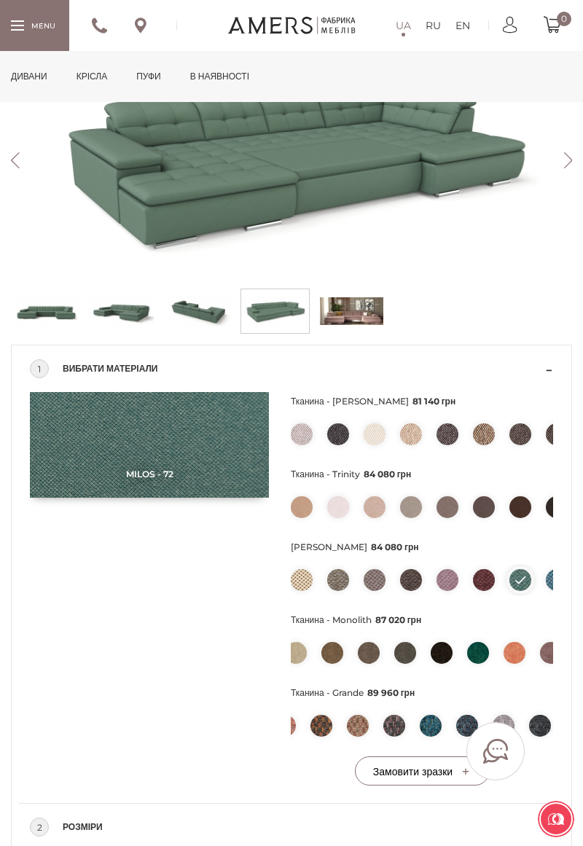
click at [475, 659] on img at bounding box center [478, 653] width 22 height 22
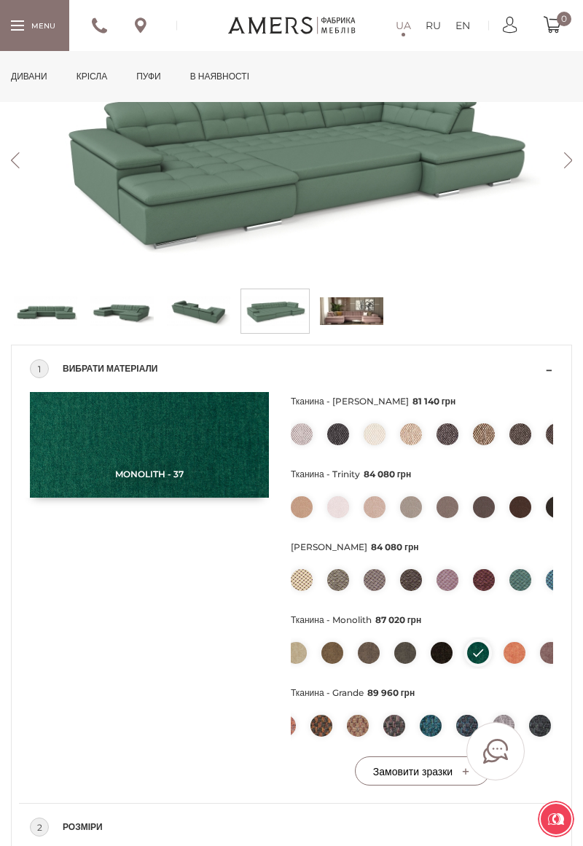
click at [422, 735] on li at bounding box center [431, 726] width 22 height 22
click at [430, 731] on img at bounding box center [431, 726] width 22 height 22
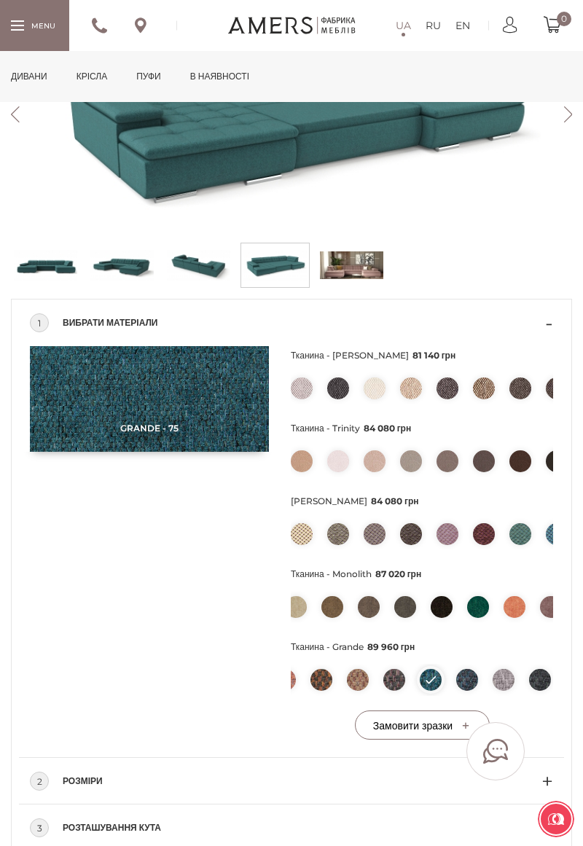
scroll to position [359, 0]
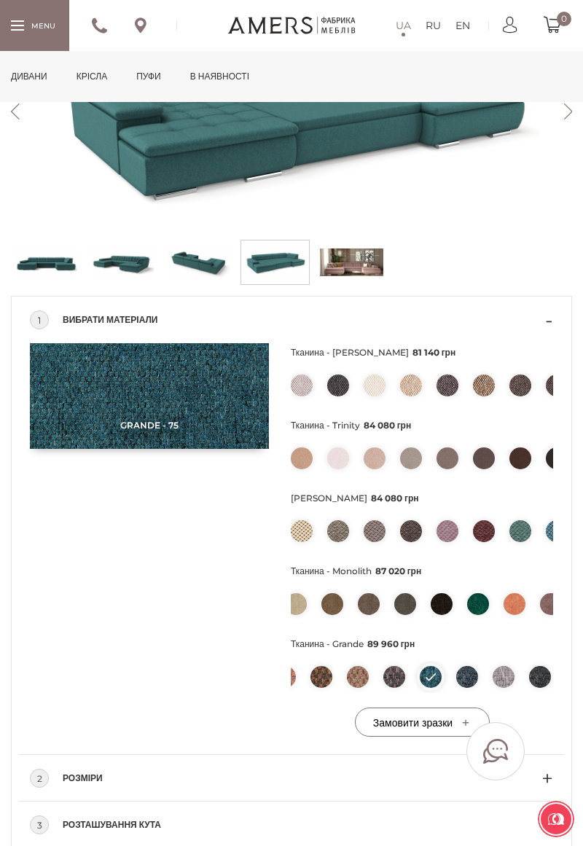
click at [331, 467] on img at bounding box center [338, 458] width 22 height 22
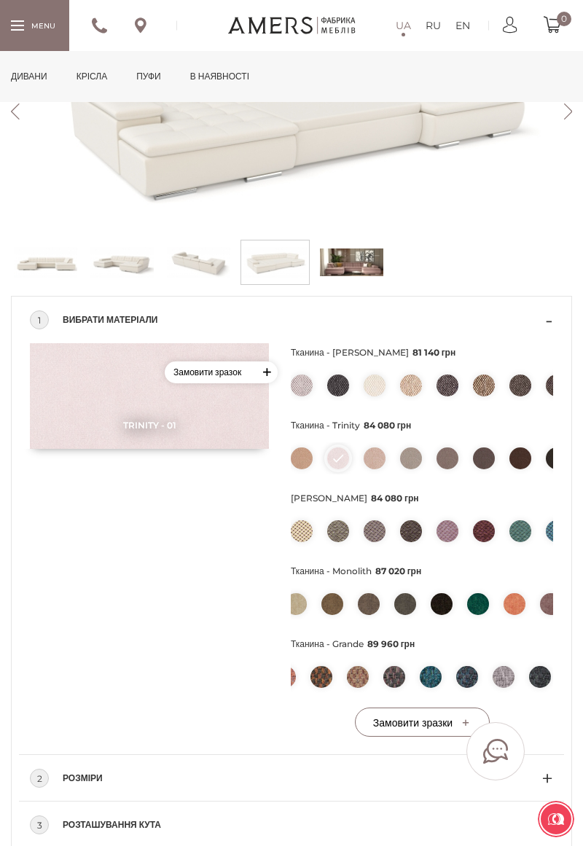
click at [372, 463] on img at bounding box center [374, 458] width 22 height 22
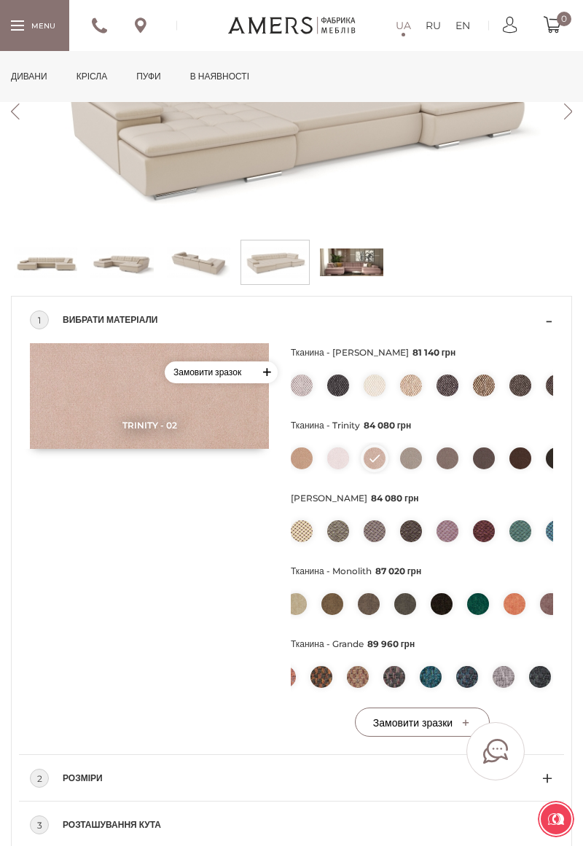
click at [310, 538] on li at bounding box center [302, 531] width 22 height 22
click at [339, 538] on img at bounding box center [338, 531] width 22 height 22
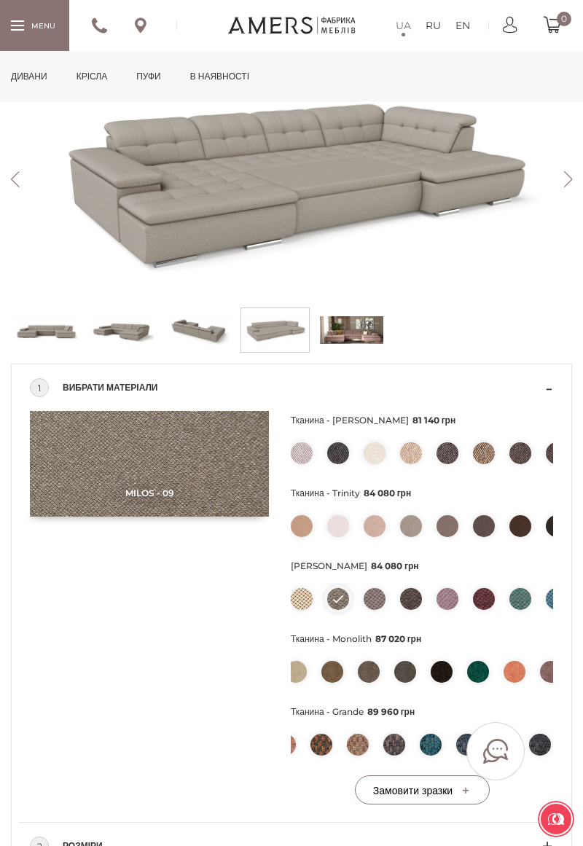
scroll to position [290, 0]
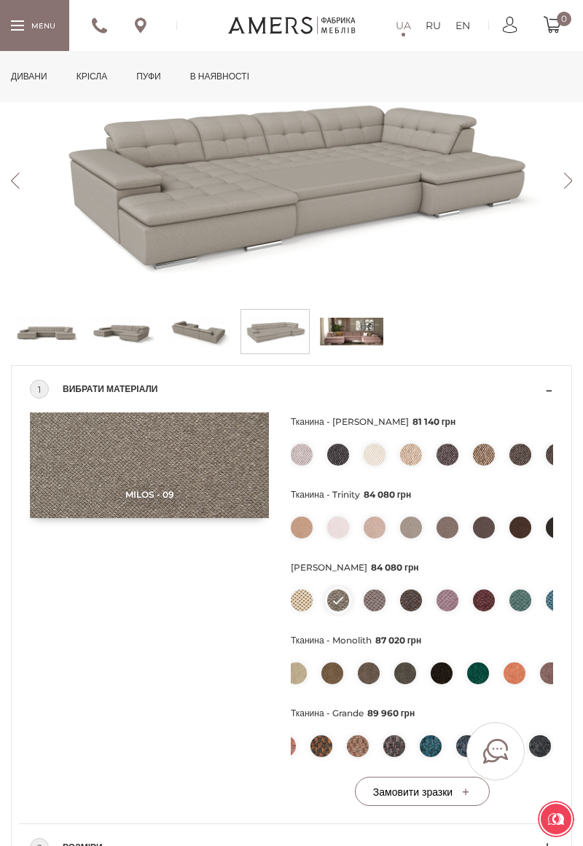
click at [35, 340] on img at bounding box center [45, 331] width 63 height 36
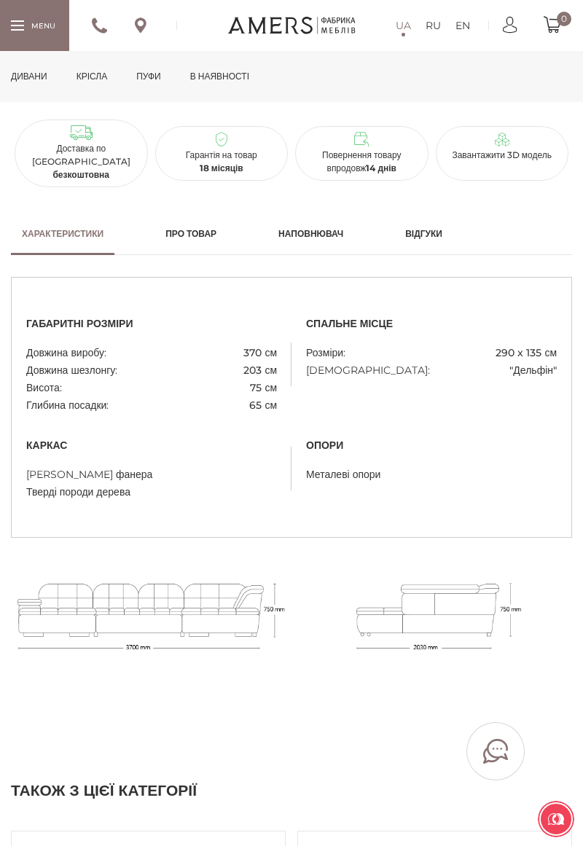
scroll to position [1331, 0]
click at [224, 641] on div at bounding box center [149, 616] width 284 height 158
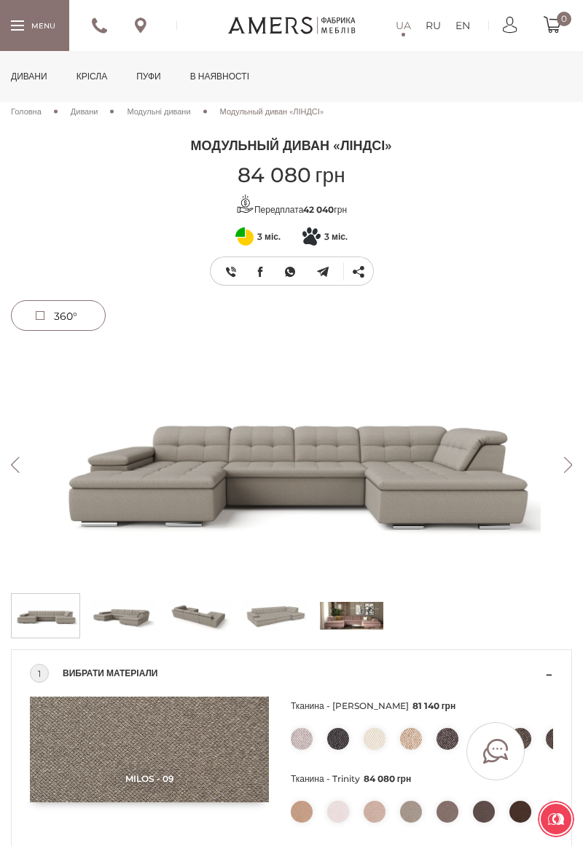
scroll to position [0, 0]
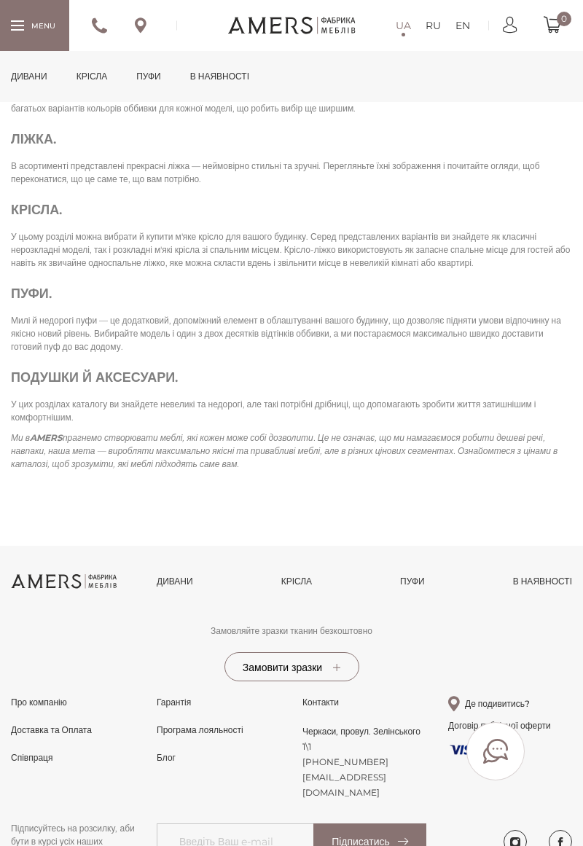
scroll to position [2893, 0]
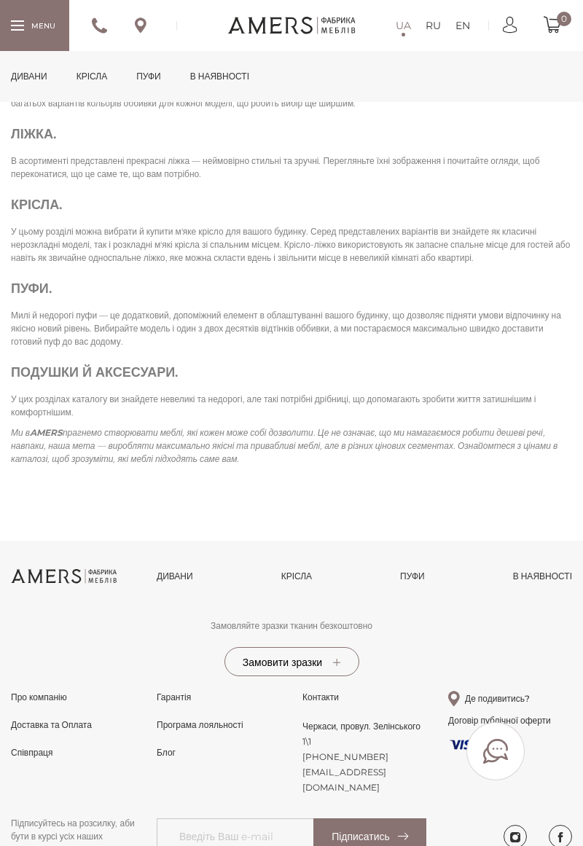
click at [179, 583] on link "Дивани" at bounding box center [175, 576] width 36 height 13
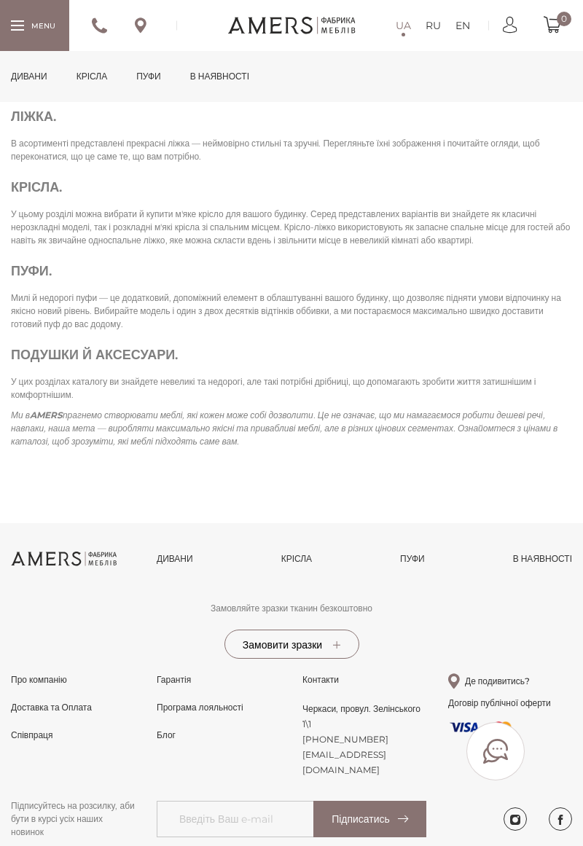
scroll to position [2931, 0]
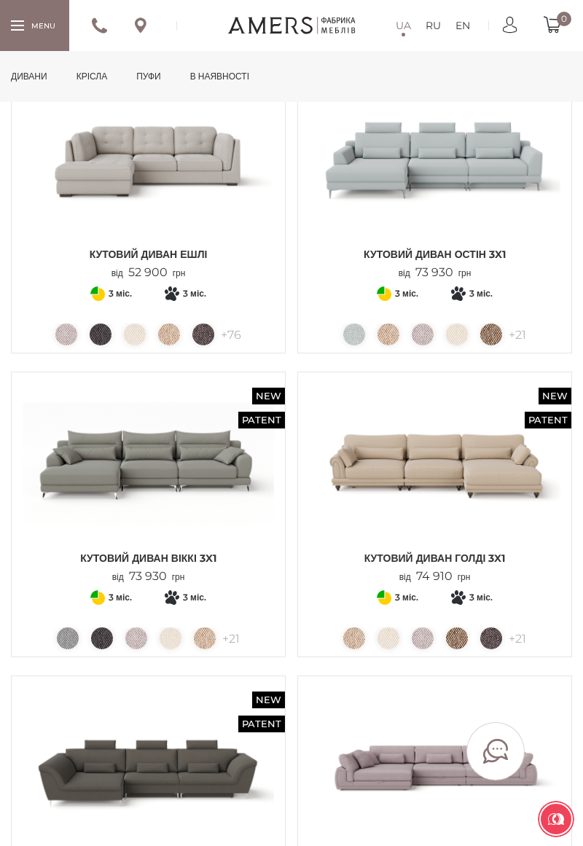
scroll to position [1696, 0]
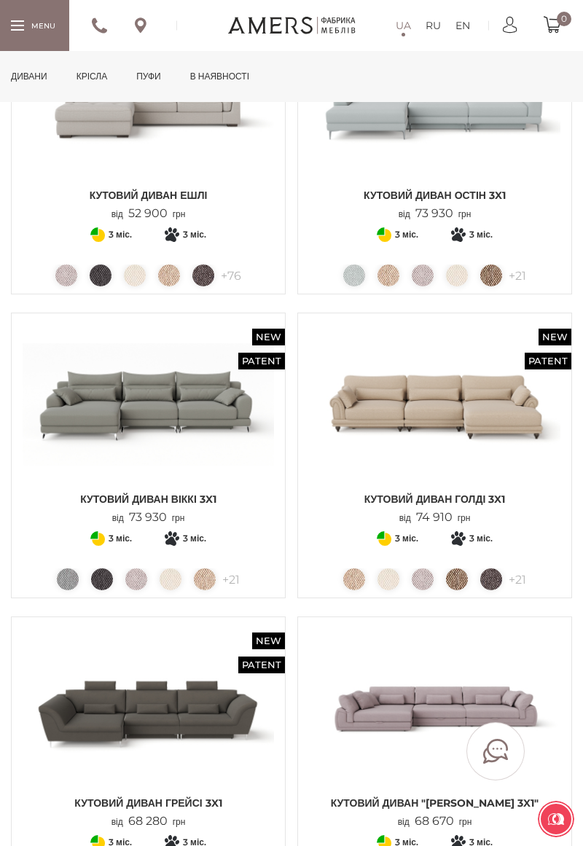
click at [506, 546] on div "New Patent Кутовий диван ГОЛДІ 3x1 від 74 910 грн + 21 3" at bounding box center [434, 456] width 275 height 286
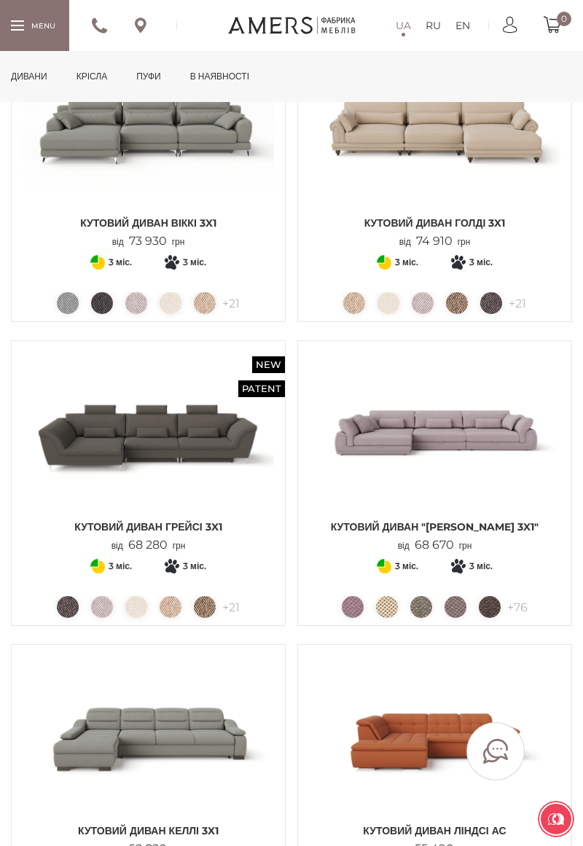
scroll to position [2037, 0]
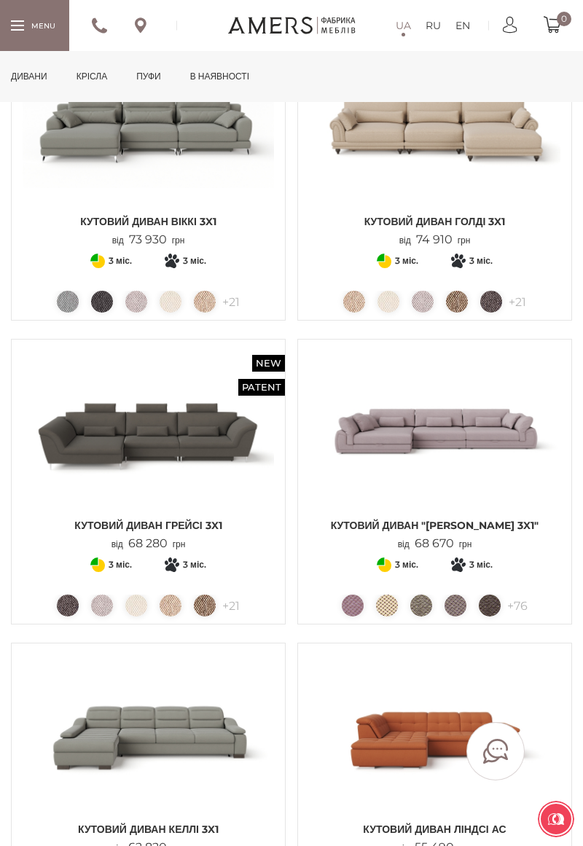
click at [513, 428] on img at bounding box center [434, 430] width 251 height 160
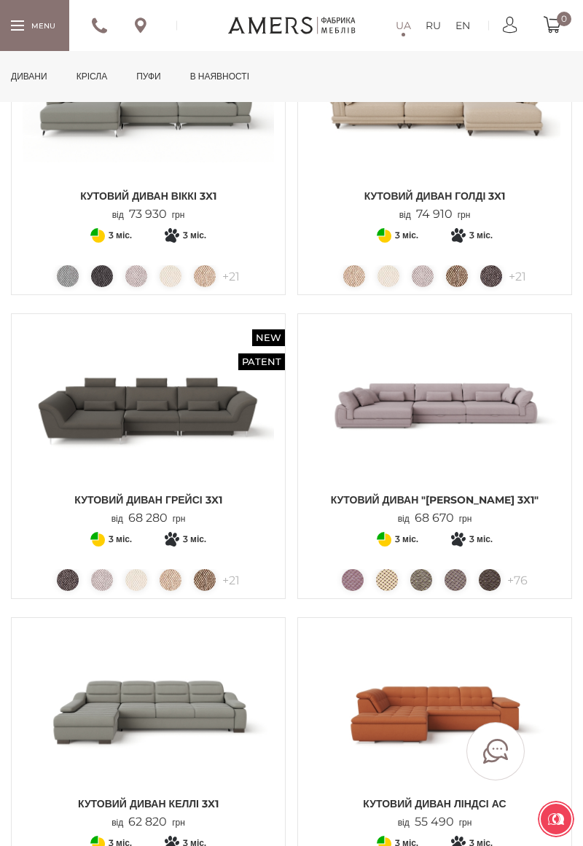
scroll to position [2083, 0]
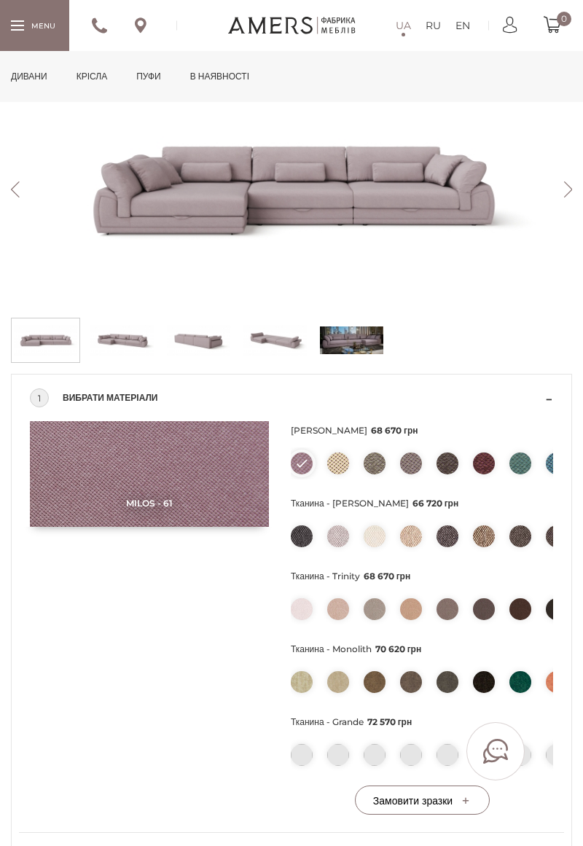
scroll to position [280, 0]
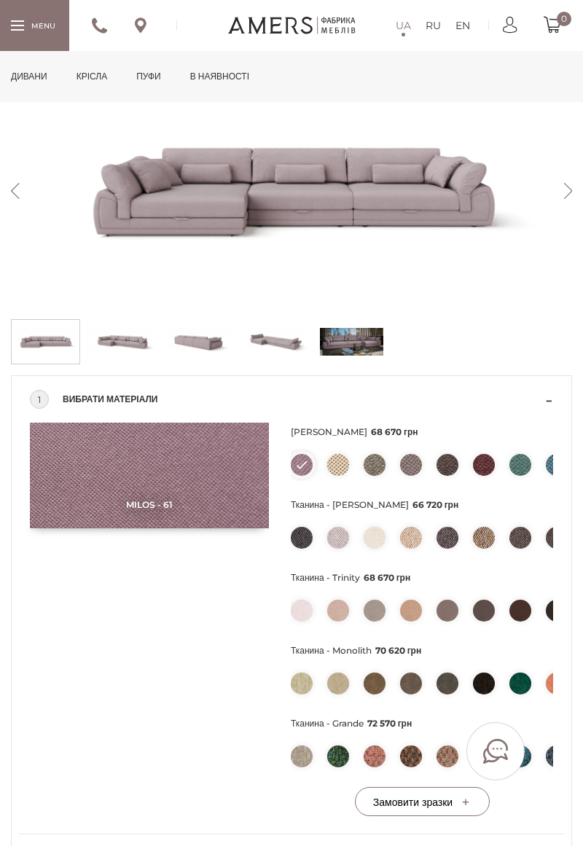
click at [345, 532] on img at bounding box center [338, 538] width 22 height 22
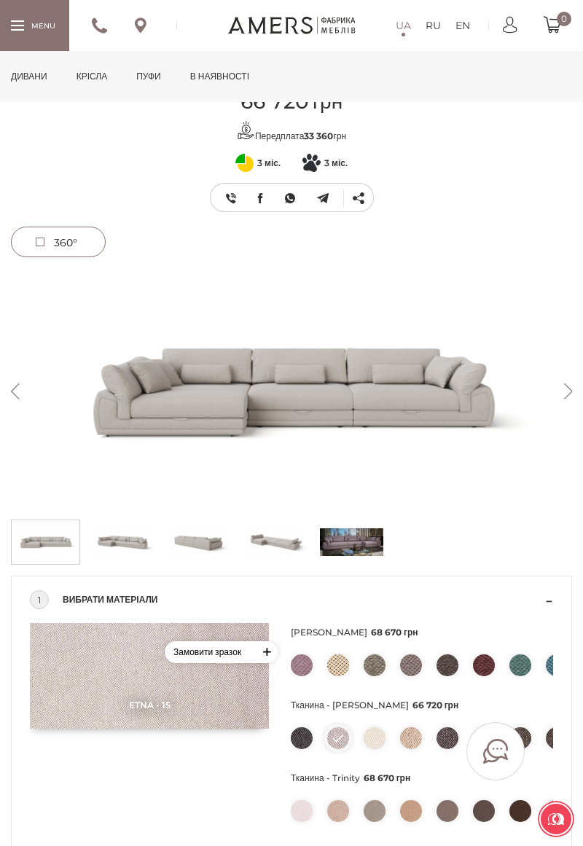
scroll to position [63, 0]
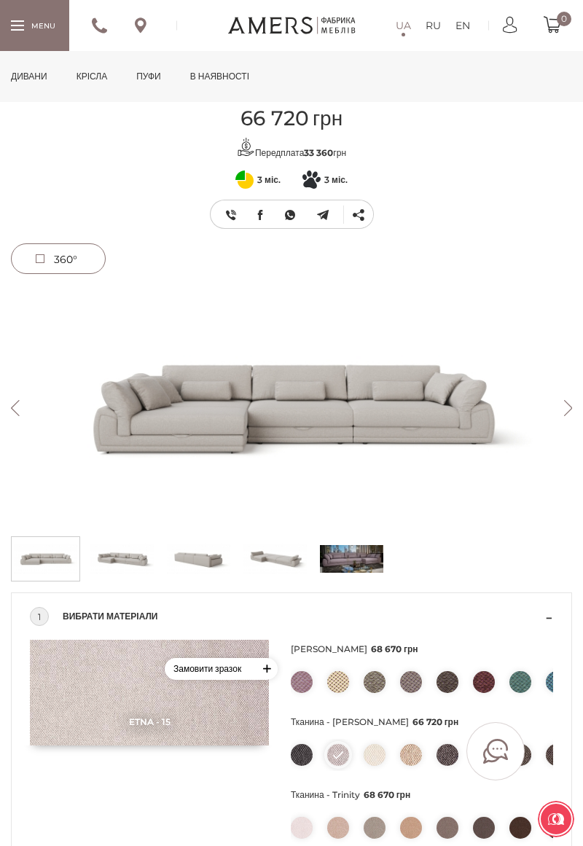
click at [205, 586] on div "3 міс. 3" at bounding box center [291, 417] width 573 height 349
click at [201, 570] on img at bounding box center [198, 559] width 63 height 36
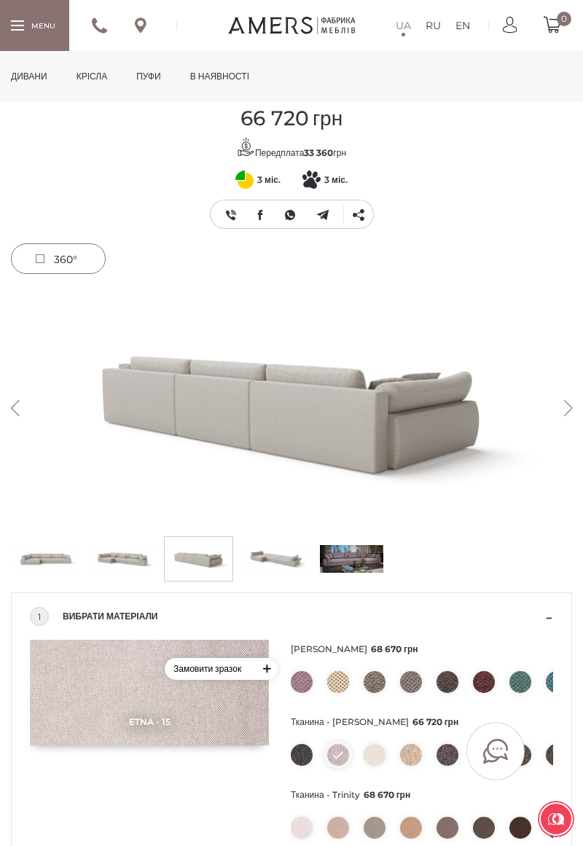
click at [282, 567] on img at bounding box center [274, 559] width 63 height 36
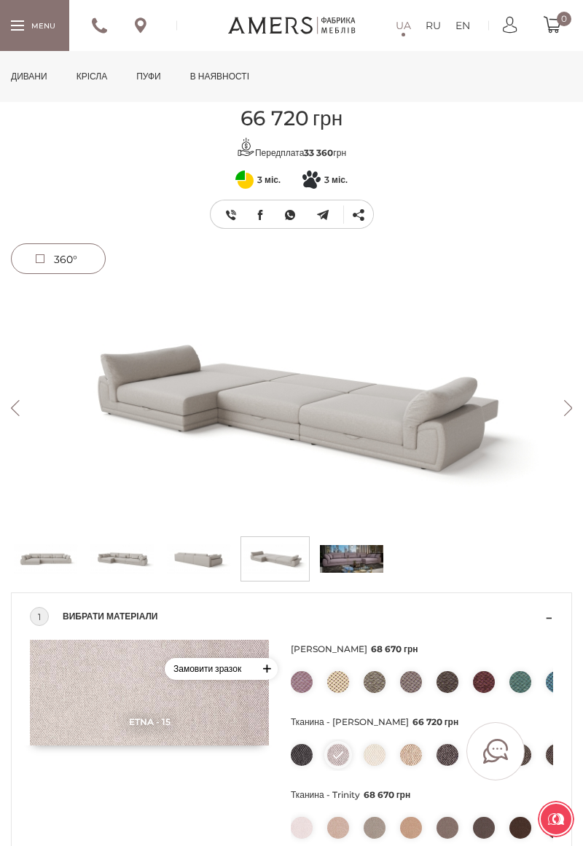
click at [70, 567] on img at bounding box center [45, 559] width 63 height 36
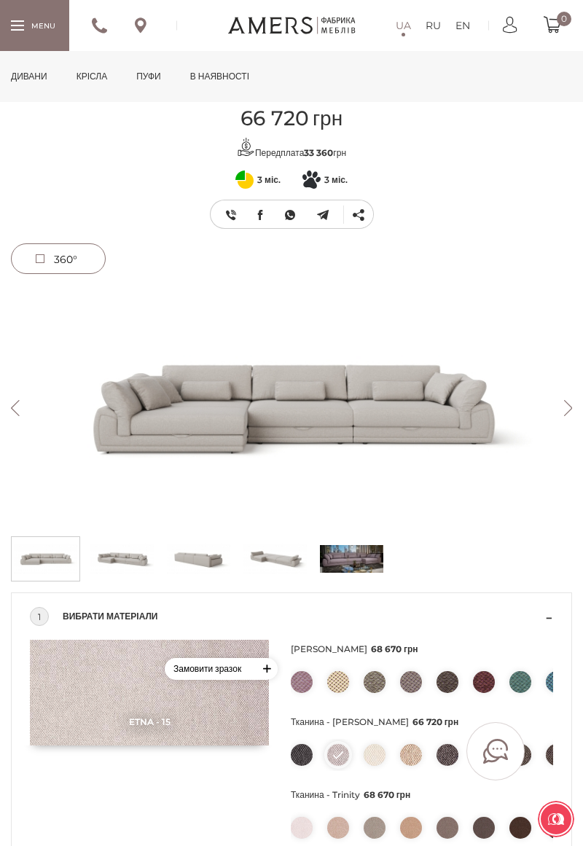
click at [87, 272] on span "360°" at bounding box center [58, 258] width 93 height 29
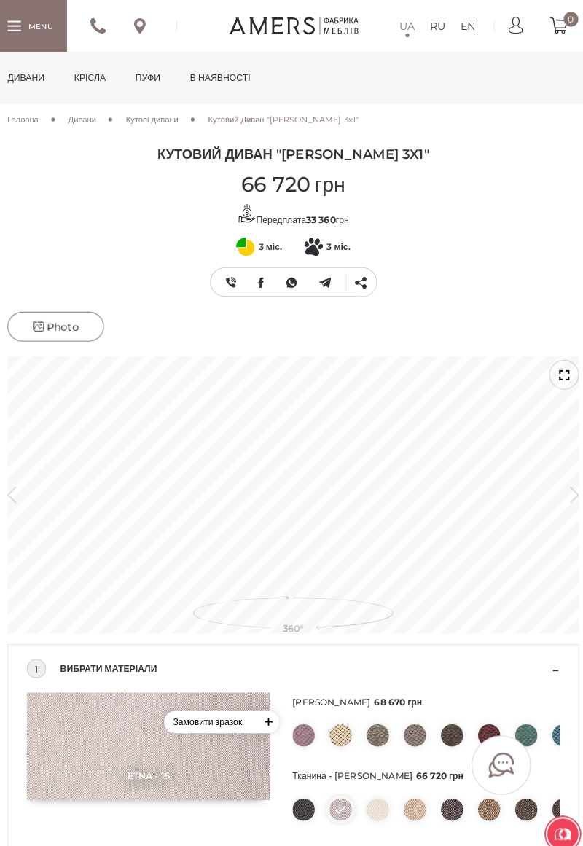
scroll to position [0, 0]
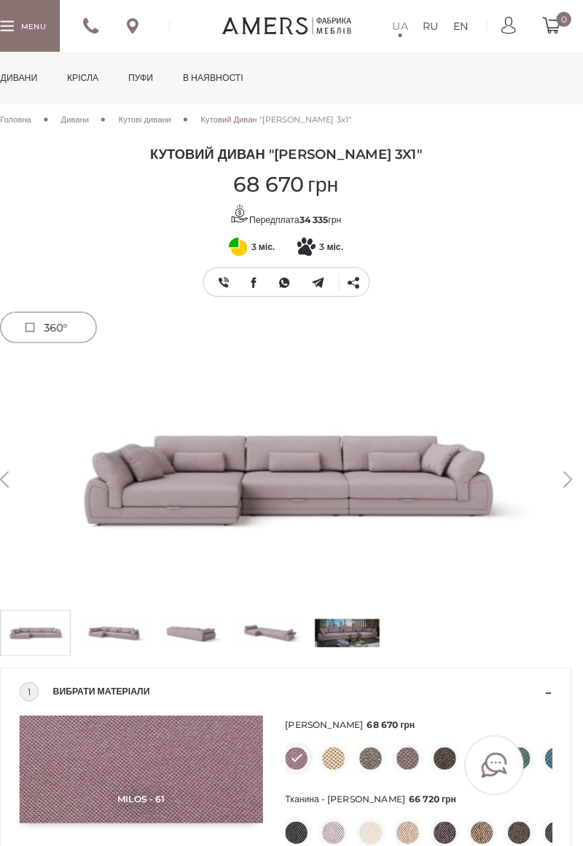
click at [42, 75] on link "Дивани" at bounding box center [29, 76] width 58 height 51
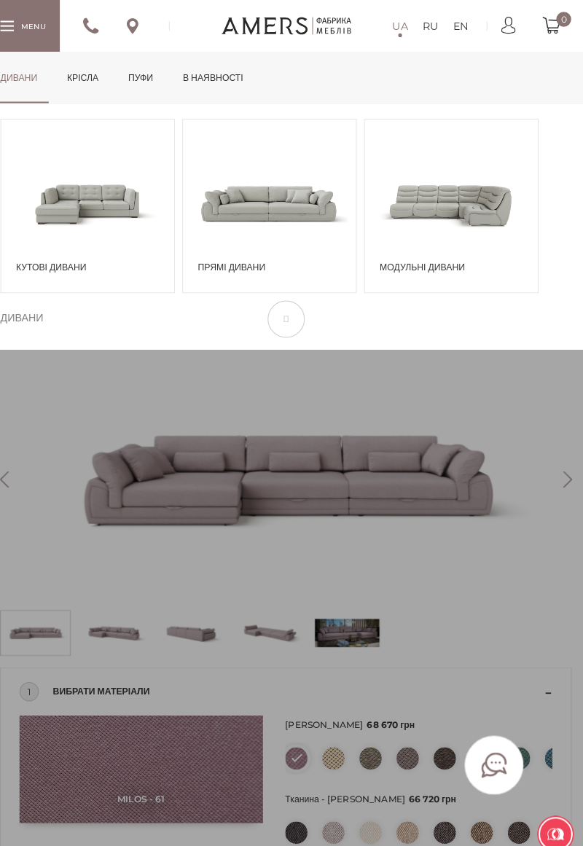
click at [336, 199] on span at bounding box center [275, 199] width 170 height 99
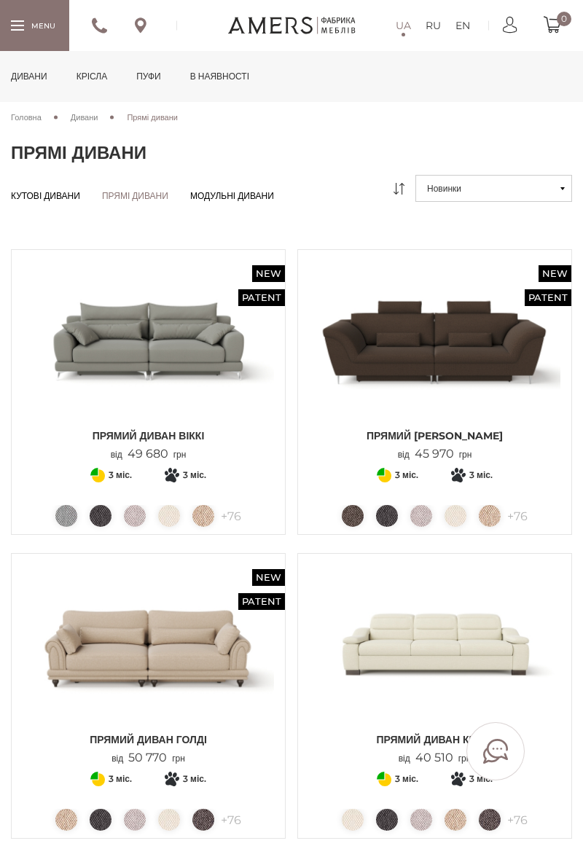
click at [45, 75] on link "Дивани" at bounding box center [29, 76] width 58 height 51
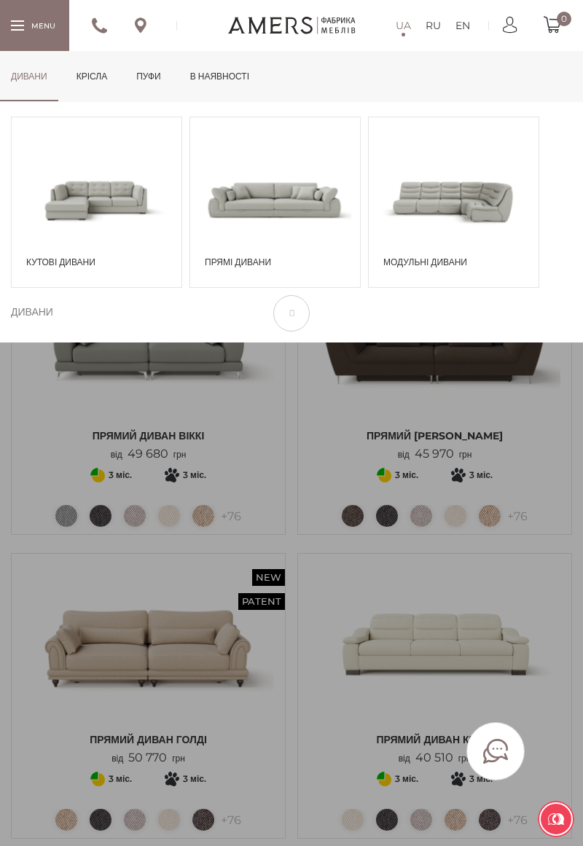
click at [141, 198] on span at bounding box center [97, 199] width 170 height 99
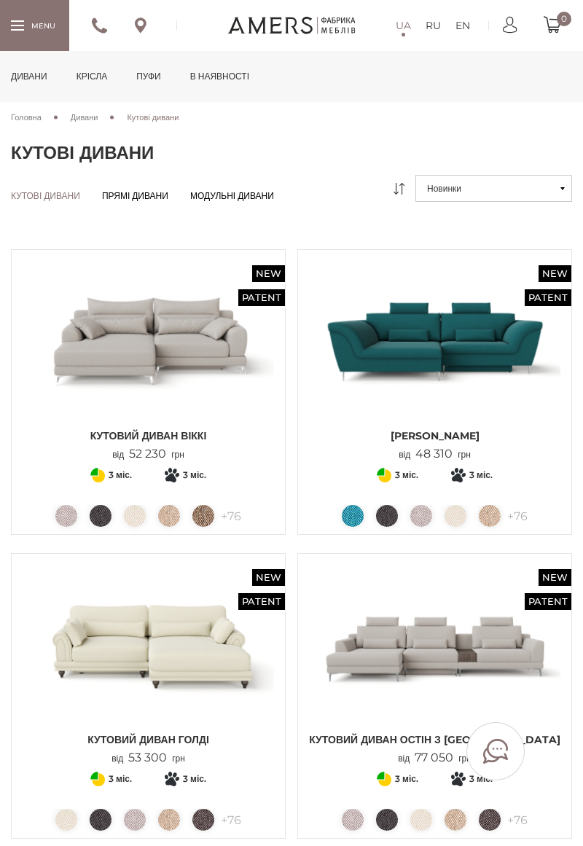
click at [290, 203] on div "Кутові дивани Кутові дивани Прямі дивани Прямі дивани Модульні дивани Модульні …" at bounding box center [291, 201] width 583 height 52
click at [281, 203] on div "Кутові дивани Кутові дивани Прямі дивани Прямі дивани Модульні дивани Модульні …" at bounding box center [291, 201] width 583 height 52
click at [227, 194] on span "Модульні дивани" at bounding box center [232, 196] width 84 height 12
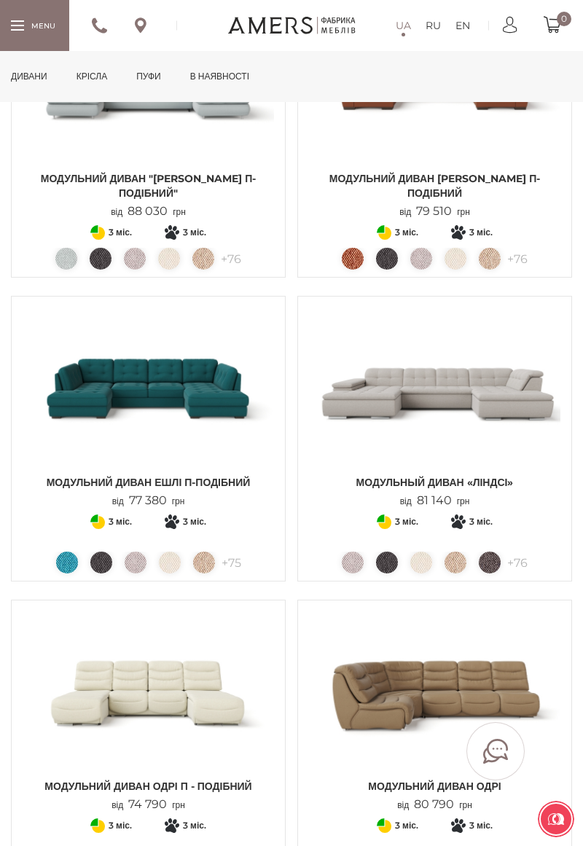
scroll to position [1160, 0]
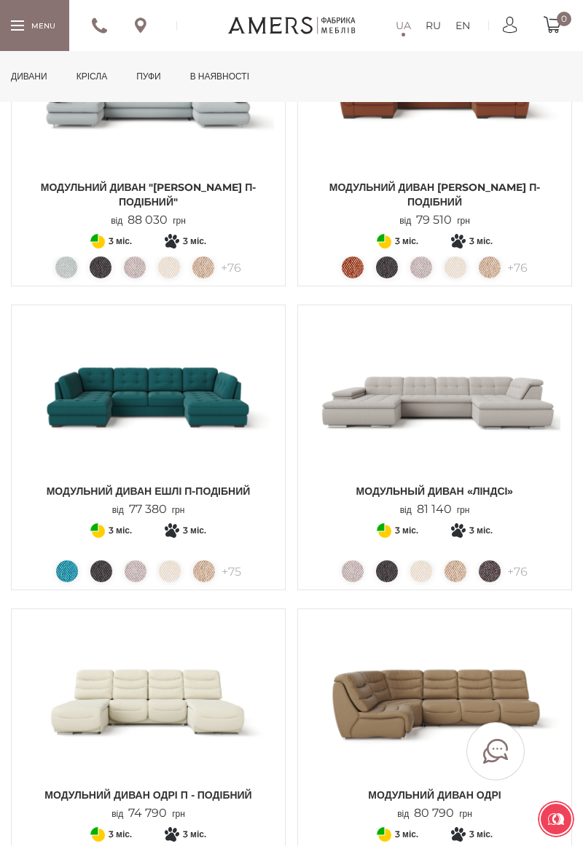
click at [495, 407] on img at bounding box center [434, 396] width 251 height 160
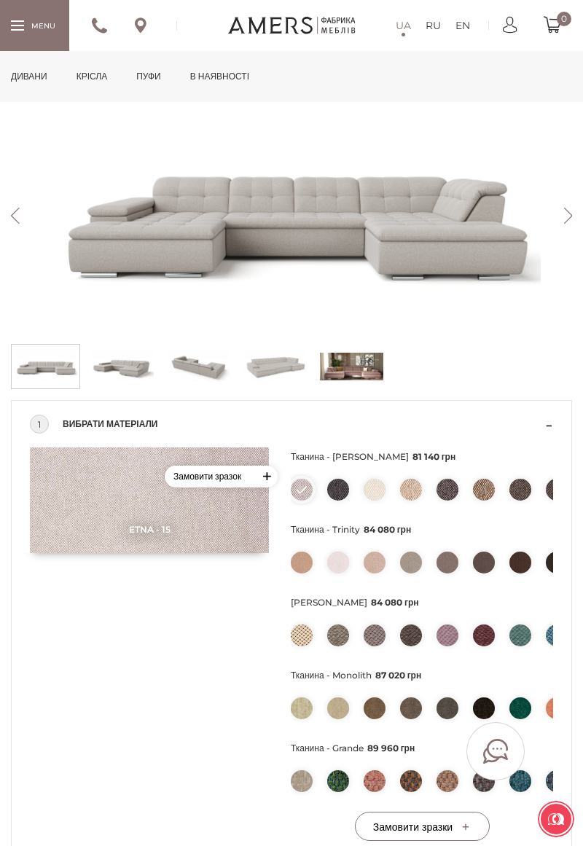
scroll to position [254, 0]
click at [348, 640] on li at bounding box center [338, 636] width 22 height 22
click at [328, 639] on img at bounding box center [338, 636] width 22 height 22
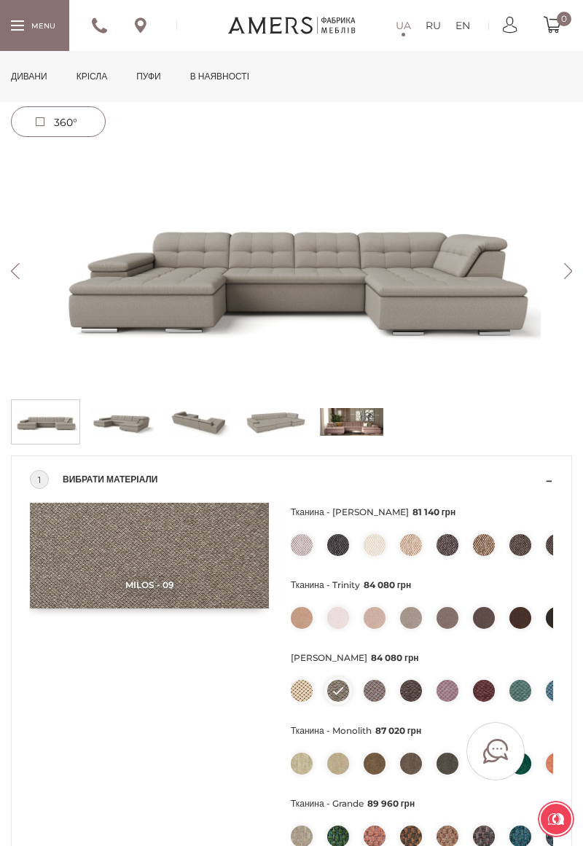
scroll to position [200, 0]
click at [283, 431] on img at bounding box center [274, 422] width 63 height 36
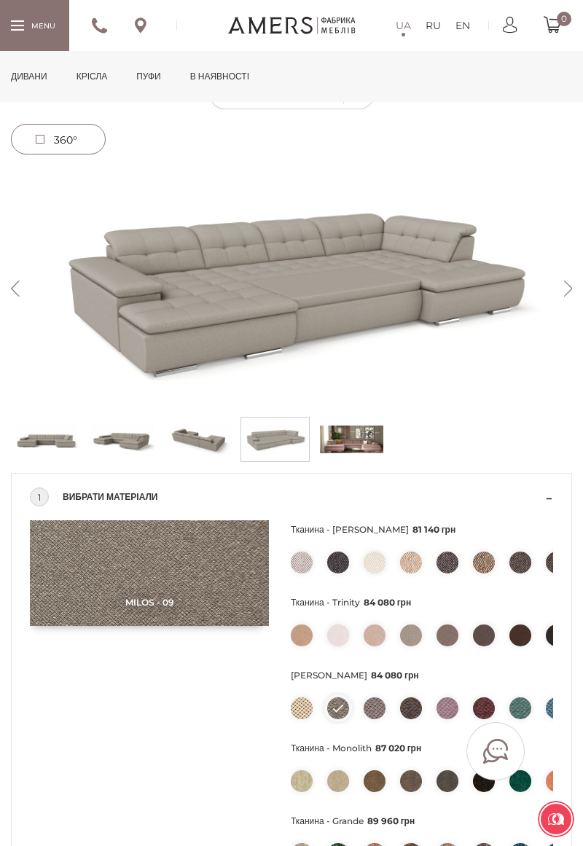
scroll to position [97, 0]
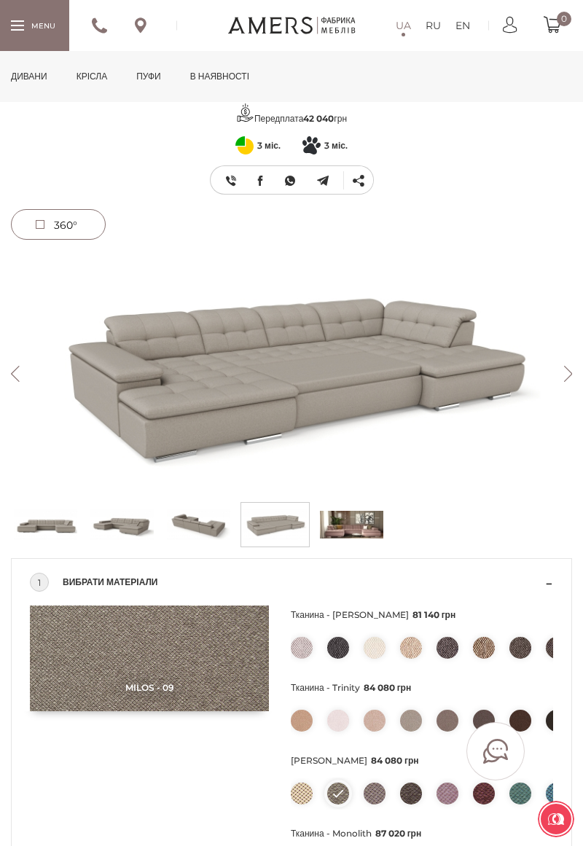
click at [73, 229] on span "360°" at bounding box center [65, 225] width 23 height 13
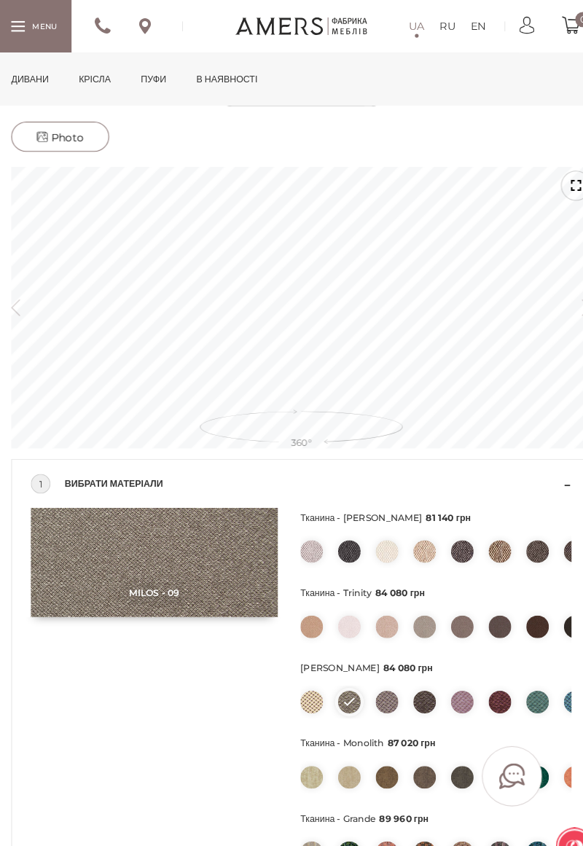
scroll to position [187, 0]
